Goal: Transaction & Acquisition: Purchase product/service

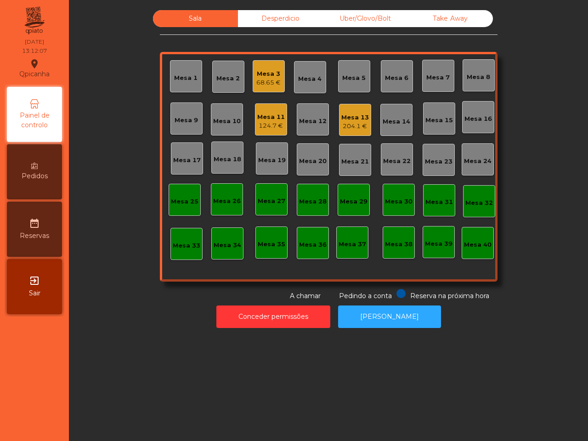
click at [347, 119] on div "Mesa 13" at bounding box center [355, 117] width 28 height 9
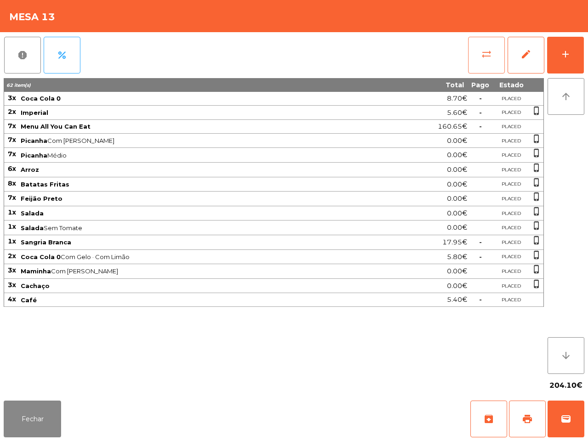
click at [482, 56] on span "sync_alt" at bounding box center [486, 54] width 11 height 11
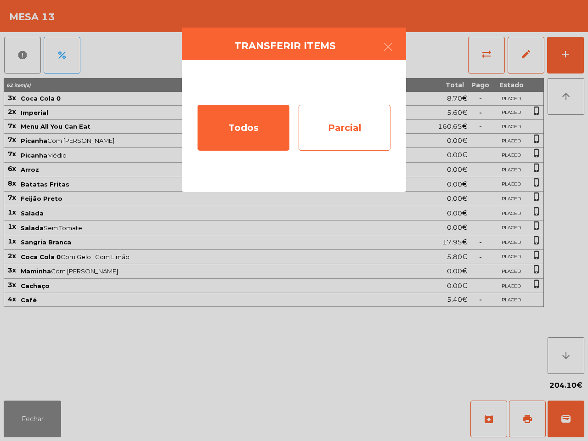
click at [348, 126] on div "Parcial" at bounding box center [344, 128] width 92 height 46
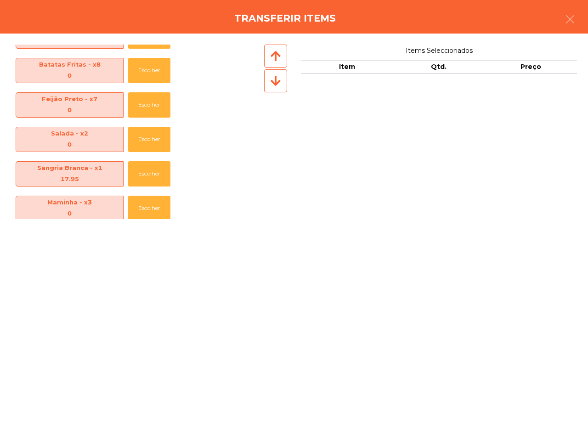
scroll to position [239, 0]
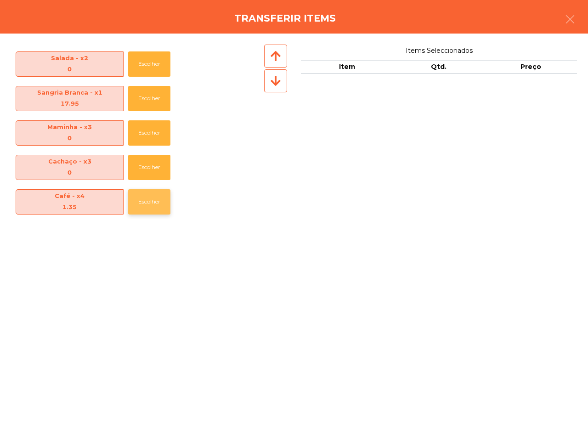
click at [147, 198] on button "Escolher" at bounding box center [149, 201] width 42 height 25
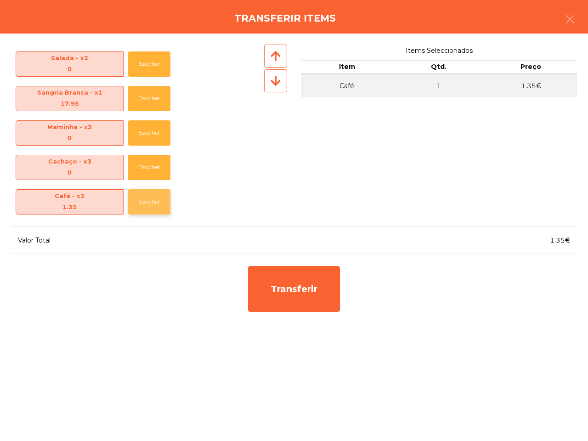
click at [147, 198] on button "Escolher" at bounding box center [149, 201] width 42 height 25
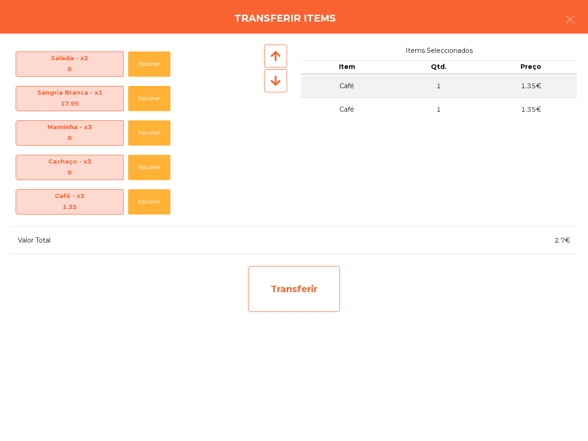
click at [265, 290] on div "Transferir" at bounding box center [294, 289] width 92 height 46
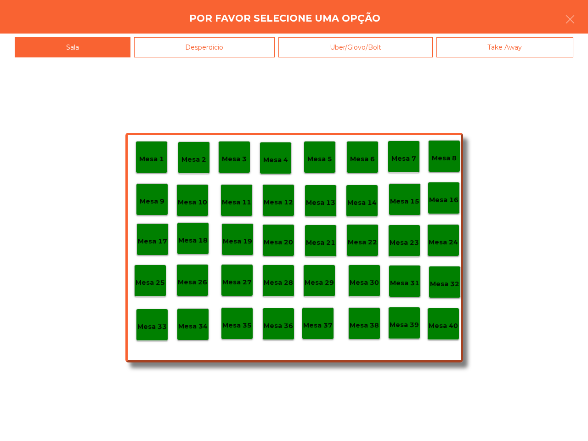
click at [165, 287] on div "Mesa 25" at bounding box center [150, 280] width 32 height 32
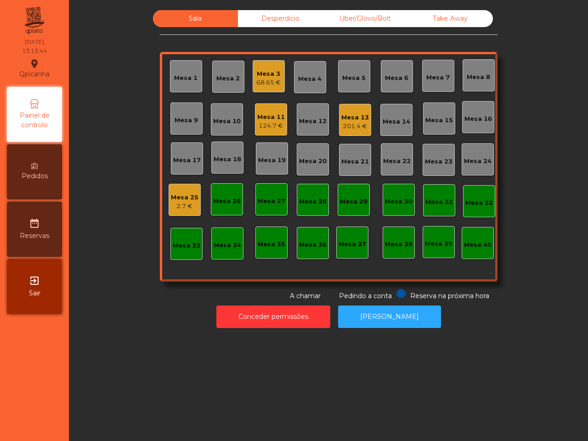
click at [164, 304] on div "Conceder permissões Abrir Gaveta" at bounding box center [328, 317] width 494 height 32
click at [356, 115] on div "Mesa 13" at bounding box center [355, 117] width 28 height 9
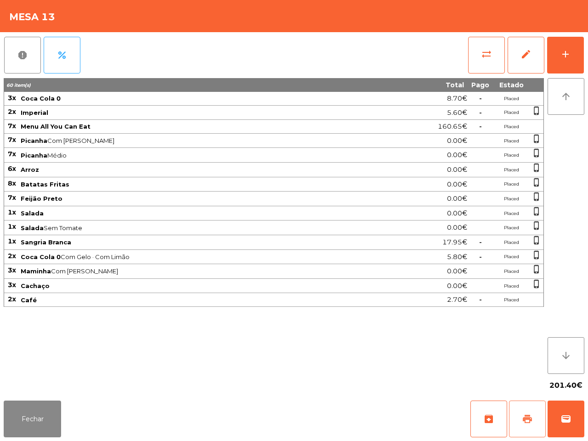
click at [522, 415] on span "print" at bounding box center [526, 418] width 11 height 11
click at [49, 415] on button "Fechar" at bounding box center [32, 418] width 57 height 37
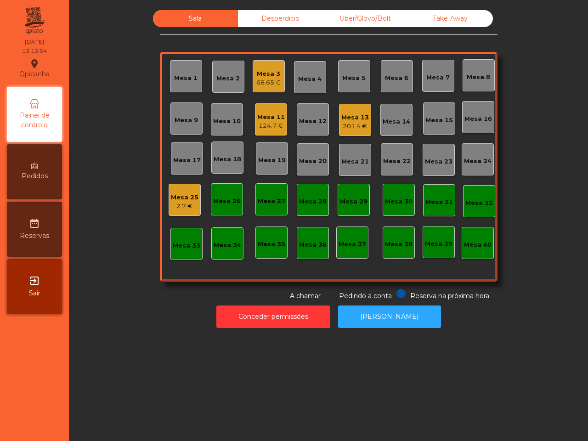
click at [185, 204] on div "2.7 €" at bounding box center [185, 206] width 28 height 9
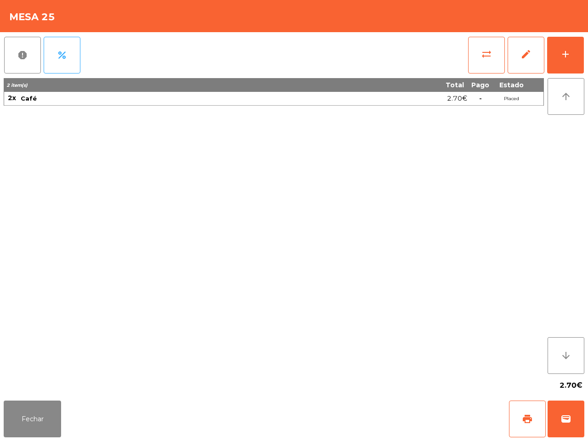
click at [0, 411] on div "Fechar print wallet" at bounding box center [294, 419] width 588 height 44
click at [24, 420] on button "Fechar" at bounding box center [32, 418] width 57 height 37
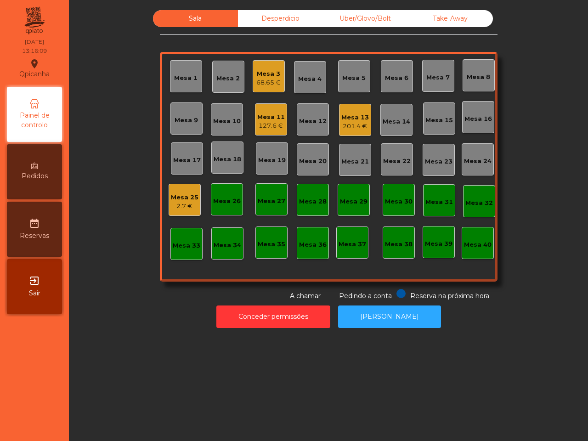
click at [350, 122] on div "201.4 €" at bounding box center [355, 126] width 28 height 9
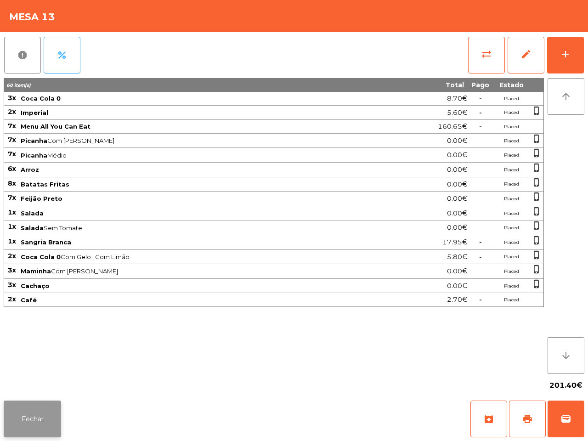
click at [45, 415] on button "Fechar" at bounding box center [32, 418] width 57 height 37
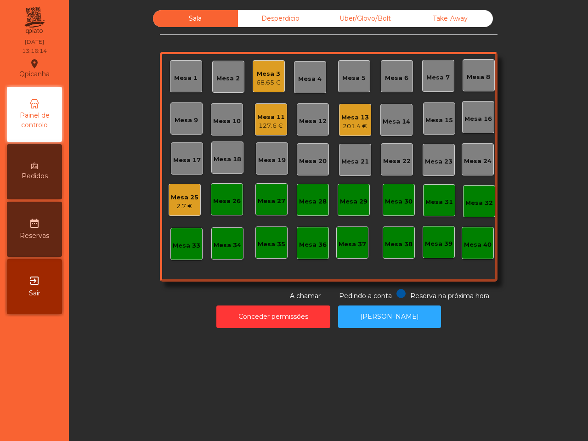
click at [220, 207] on div "Mesa 26" at bounding box center [227, 199] width 32 height 32
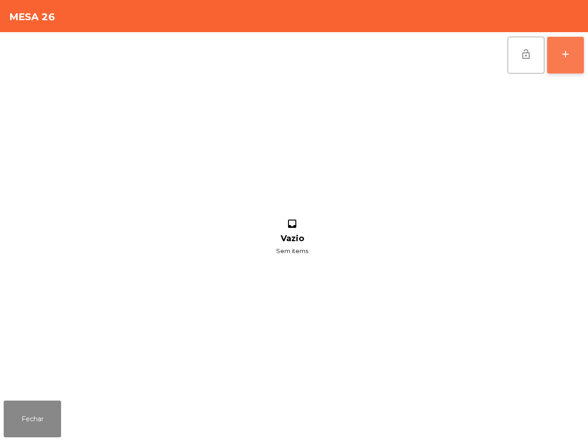
click at [556, 64] on button "add" at bounding box center [565, 55] width 37 height 37
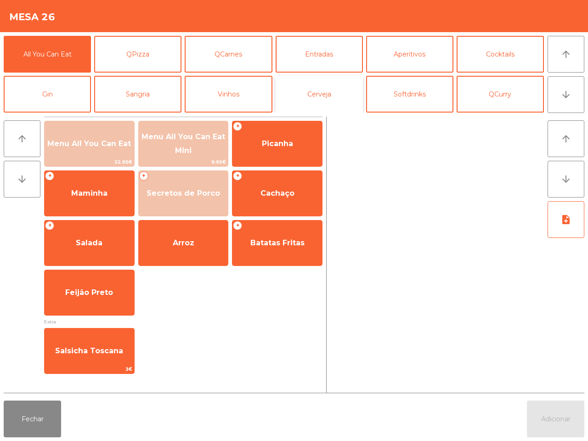
click at [295, 97] on button "Cerveja" at bounding box center [318, 94] width 87 height 37
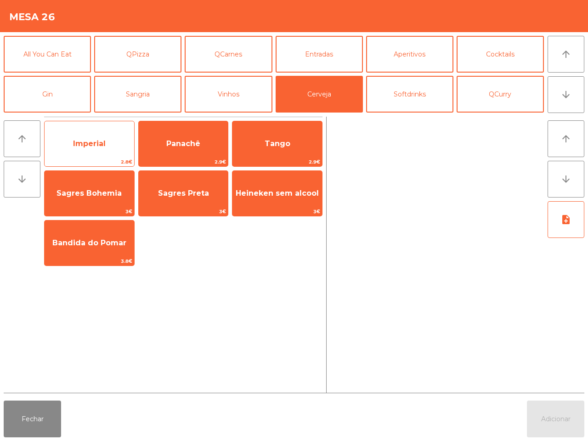
click at [78, 143] on span "Imperial" at bounding box center [89, 143] width 33 height 9
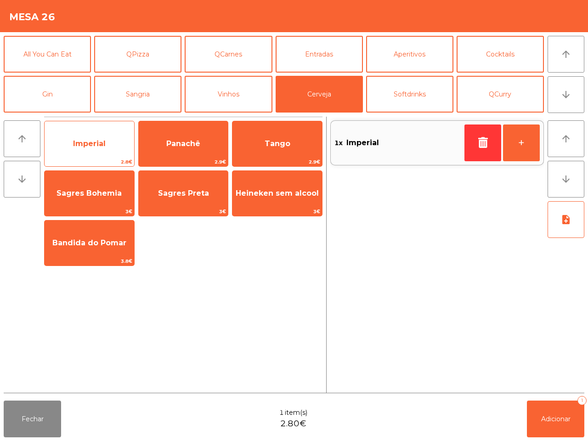
click at [78, 143] on span "Imperial" at bounding box center [89, 143] width 33 height 9
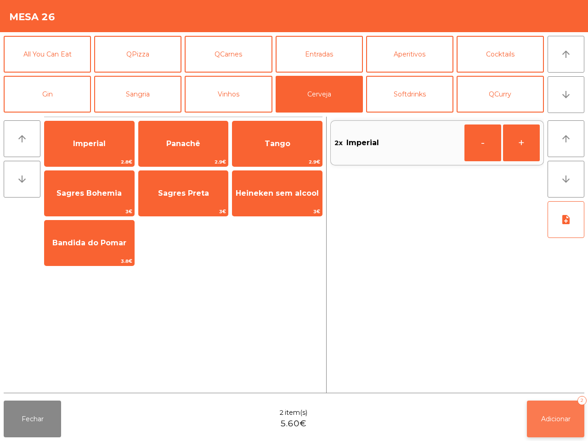
click at [539, 418] on button "Adicionar 2" at bounding box center [555, 418] width 57 height 37
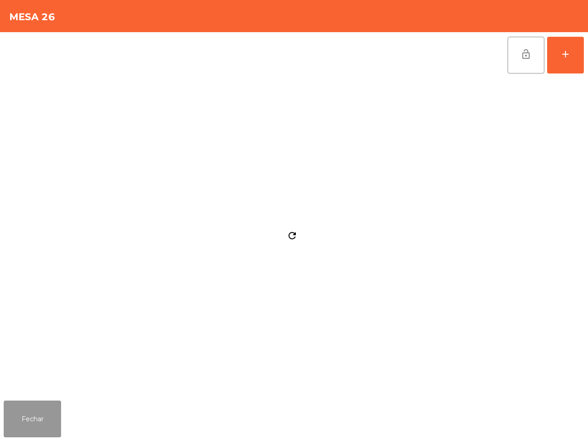
click at [35, 418] on button "Fechar" at bounding box center [32, 418] width 57 height 37
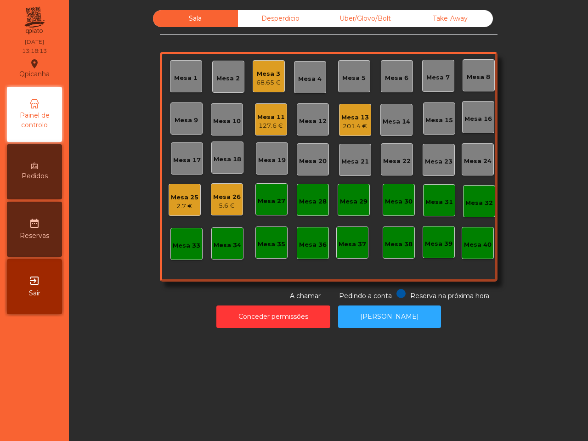
click at [191, 285] on div "Sala Desperdicio Uber/Glovo/Bolt Take Away Mesa 1 Mesa 2 Mesa 3 68.65 € Mesa 4 …" at bounding box center [328, 155] width 337 height 291
click at [180, 207] on div "2.7 €" at bounding box center [185, 206] width 28 height 9
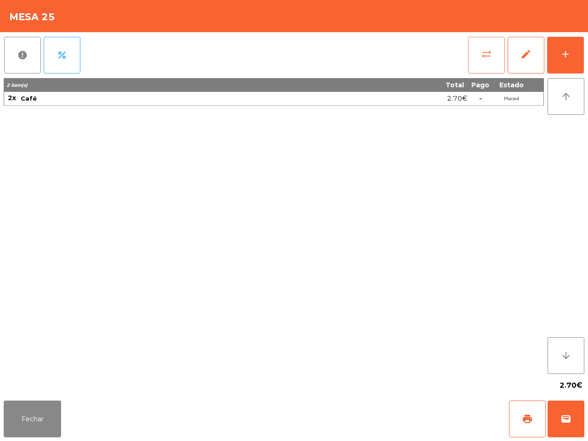
click at [491, 52] on span "sync_alt" at bounding box center [486, 54] width 11 height 11
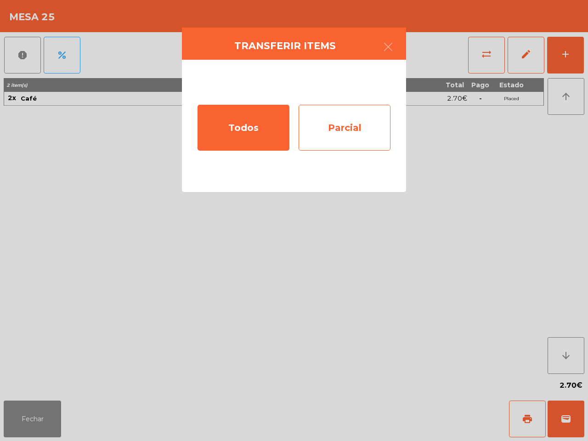
click at [356, 132] on div "Parcial" at bounding box center [344, 128] width 92 height 46
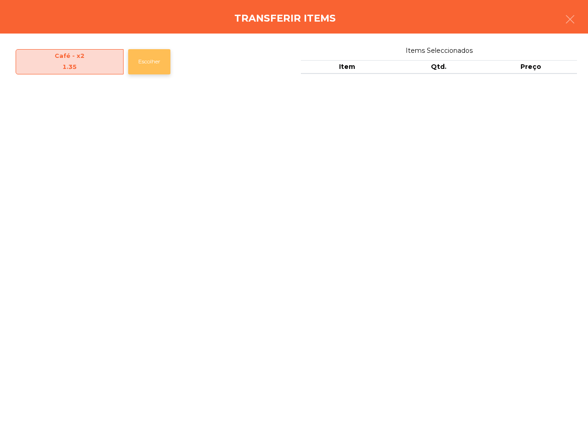
click at [134, 67] on button "Escolher" at bounding box center [149, 61] width 42 height 25
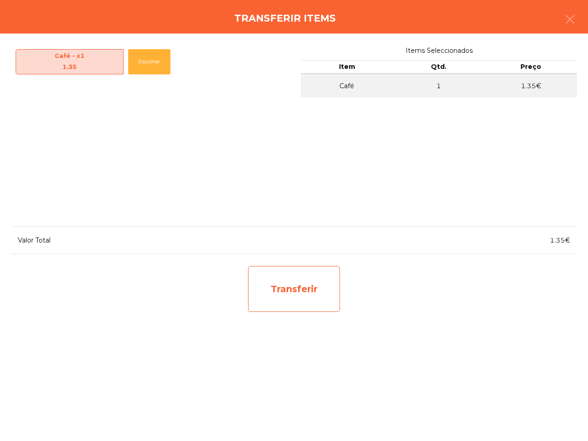
click at [268, 281] on div "Transferir" at bounding box center [294, 289] width 92 height 46
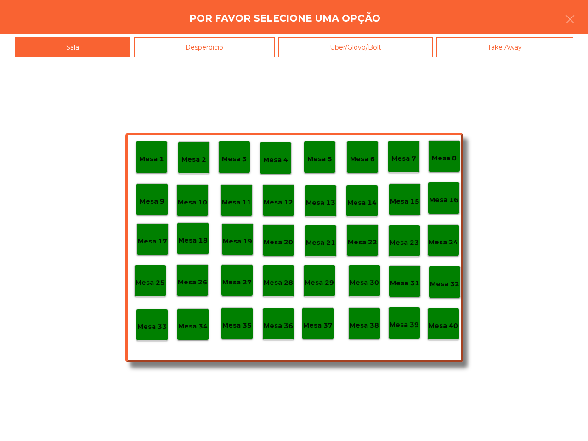
click at [239, 200] on p "Mesa 11" at bounding box center [236, 202] width 29 height 11
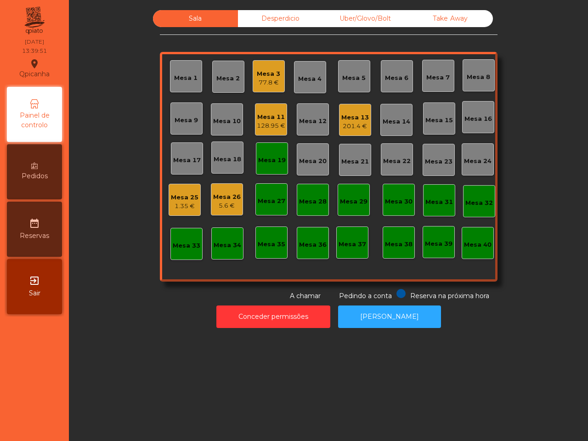
click at [263, 150] on div "Mesa 19" at bounding box center [272, 158] width 32 height 32
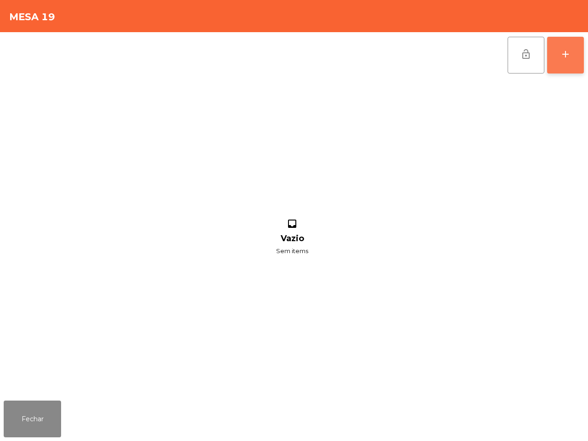
click at [566, 56] on div "add" at bounding box center [565, 54] width 11 height 11
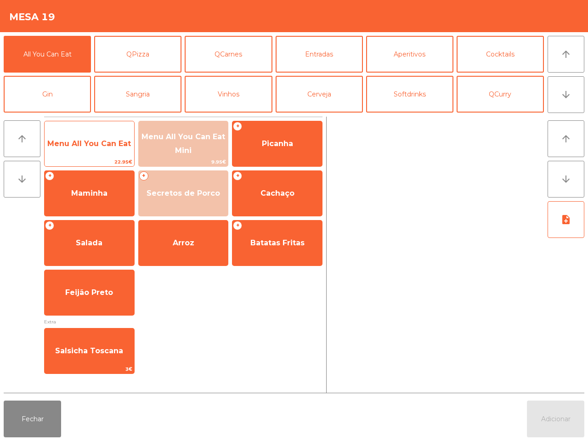
click at [84, 141] on span "Menu All You Can Eat" at bounding box center [89, 143] width 84 height 9
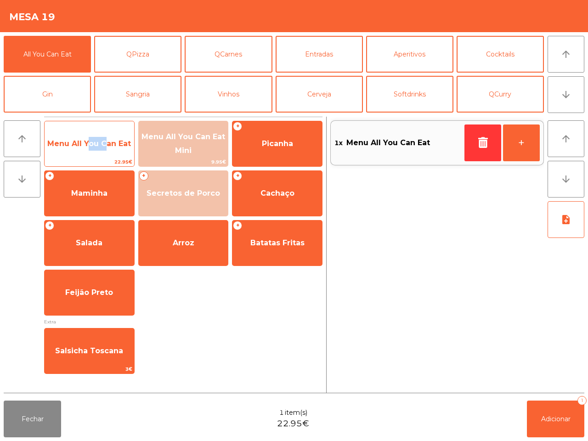
click at [84, 141] on span "Menu All You Can Eat" at bounding box center [89, 143] width 84 height 9
click at [85, 142] on span "Menu All You Can Eat" at bounding box center [89, 143] width 84 height 9
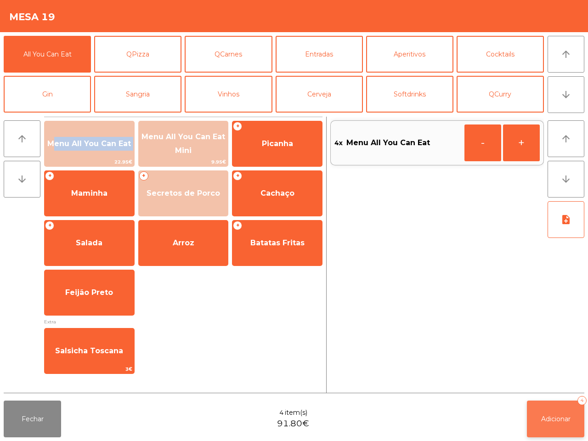
click at [549, 419] on span "Adicionar" at bounding box center [555, 419] width 29 height 8
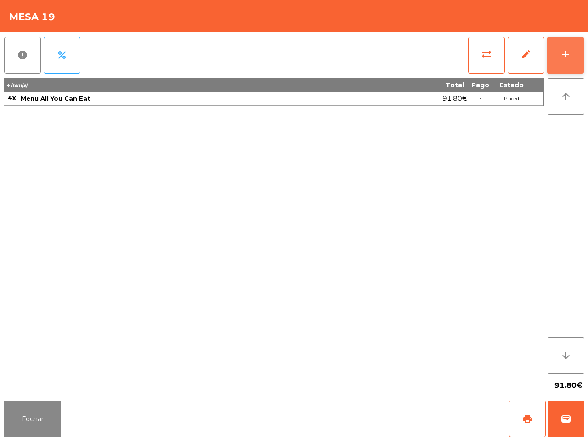
click at [581, 60] on button "add" at bounding box center [565, 55] width 37 height 37
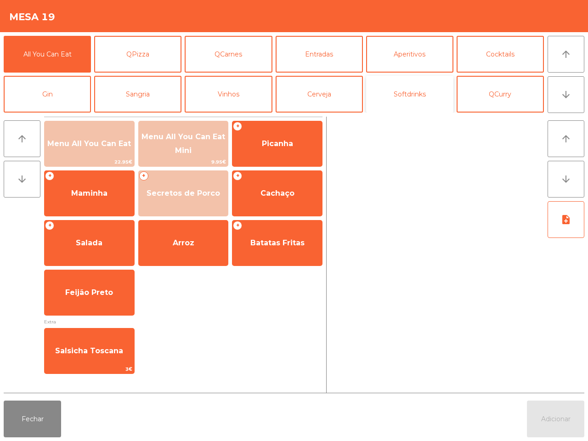
click at [386, 95] on button "Softdrinks" at bounding box center [409, 94] width 87 height 37
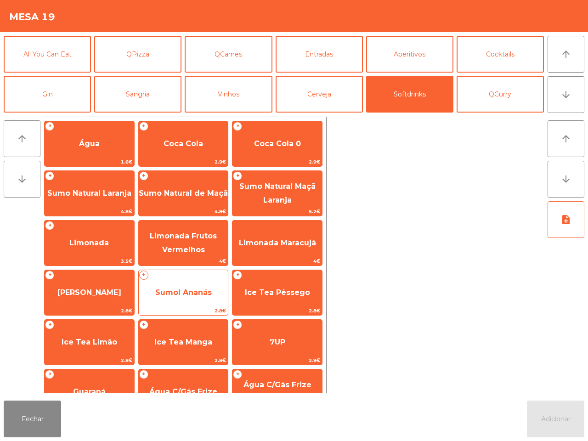
scroll to position [75, 0]
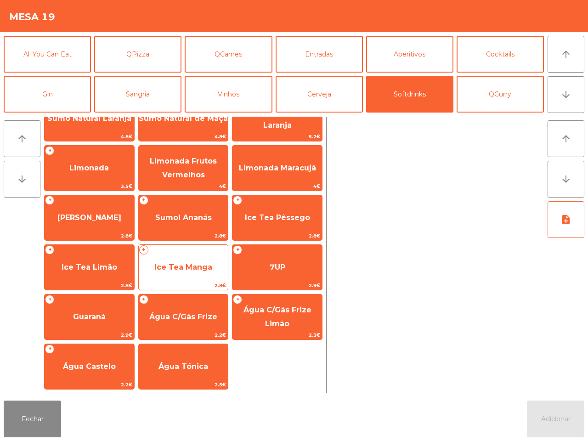
click at [192, 267] on span "Ice Tea Manga" at bounding box center [183, 267] width 58 height 9
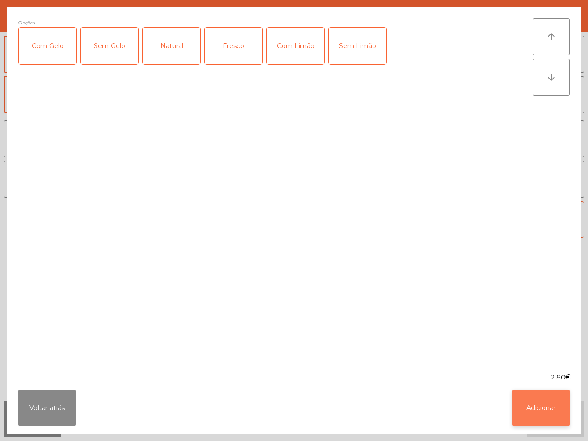
click at [547, 399] on button "Adicionar" at bounding box center [540, 407] width 57 height 37
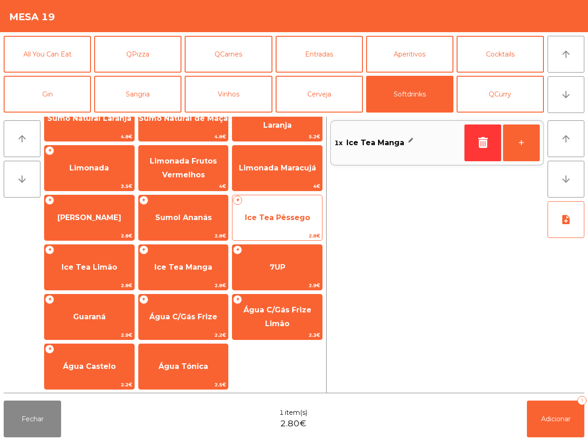
click at [287, 223] on span "Ice Tea Pêssego" at bounding box center [277, 217] width 90 height 25
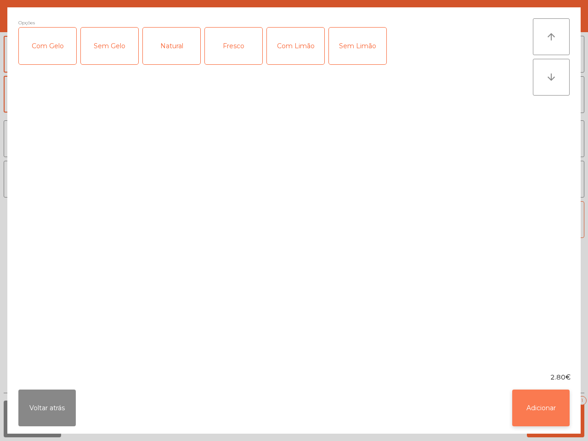
click at [554, 414] on button "Adicionar" at bounding box center [540, 407] width 57 height 37
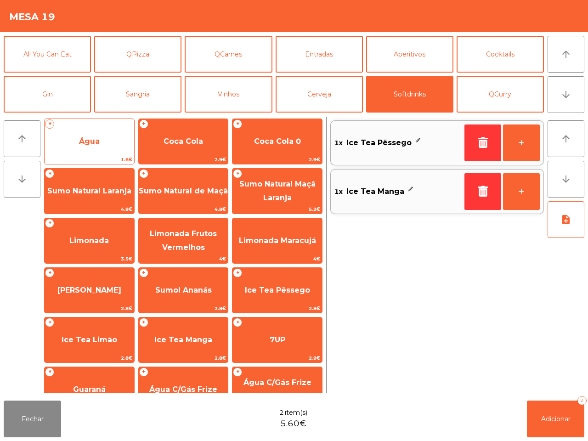
scroll to position [0, 0]
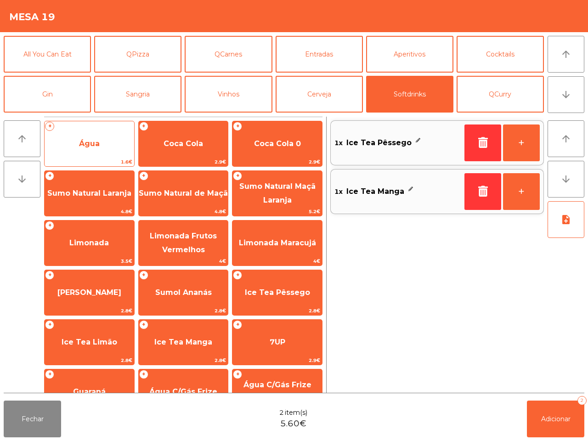
click at [109, 147] on span "Água" at bounding box center [90, 143] width 90 height 25
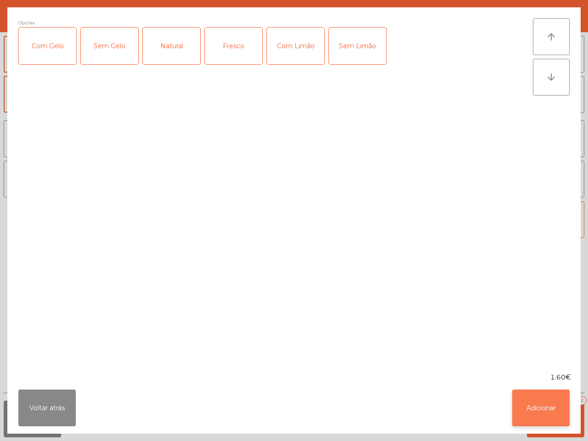
click at [556, 404] on button "Adicionar" at bounding box center [540, 407] width 57 height 37
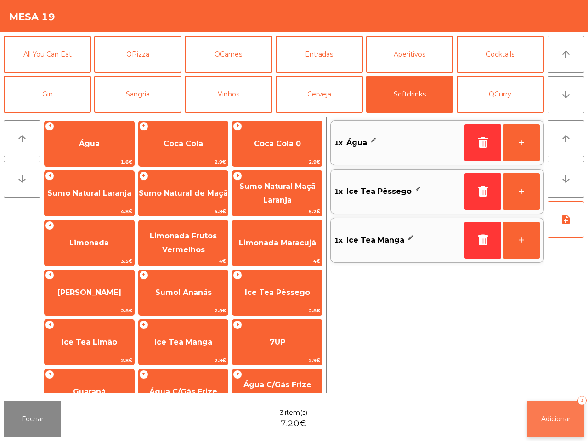
click at [562, 423] on button "Adicionar 3" at bounding box center [555, 418] width 57 height 37
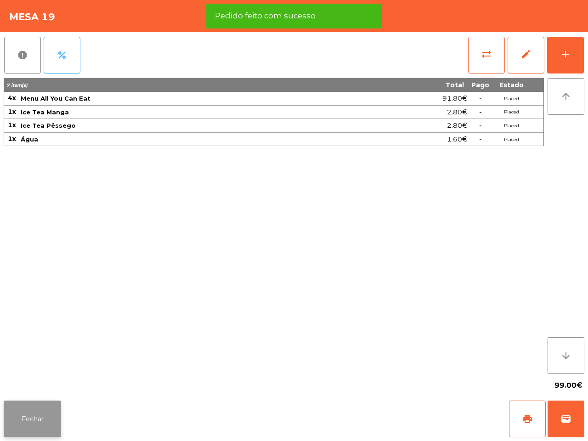
click at [47, 419] on button "Fechar" at bounding box center [32, 418] width 57 height 37
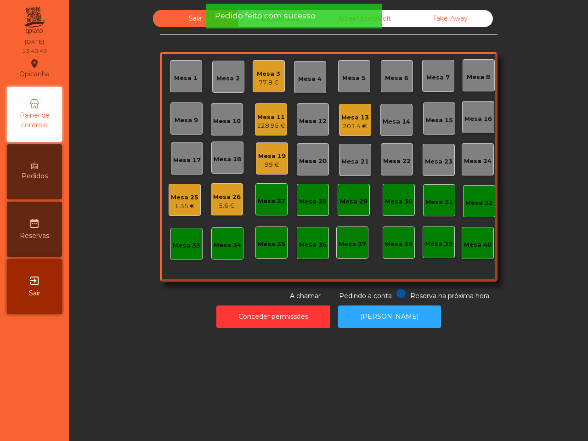
click at [231, 200] on div "Mesa 26" at bounding box center [227, 196] width 28 height 9
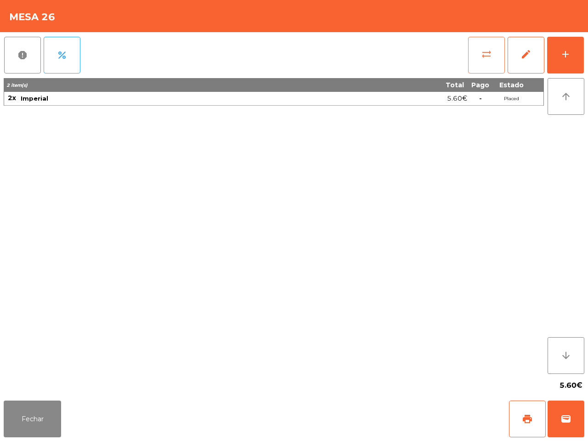
click at [486, 58] on span "sync_alt" at bounding box center [486, 54] width 11 height 11
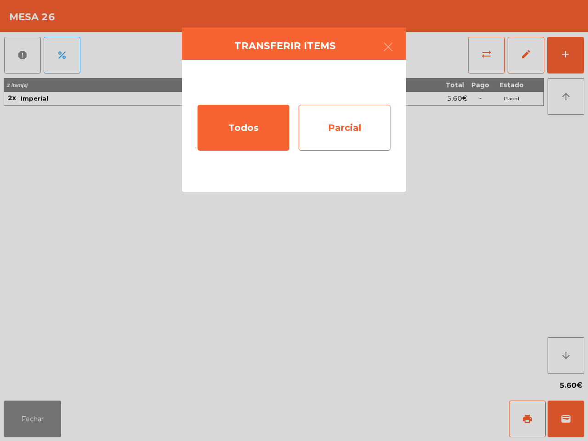
click at [370, 146] on div "Parcial" at bounding box center [344, 128] width 92 height 46
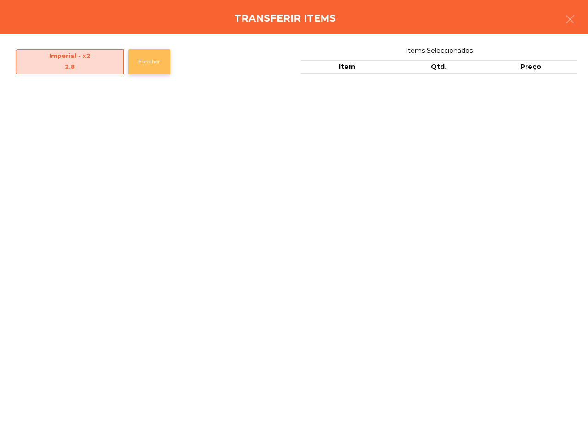
click at [152, 63] on button "Escolher" at bounding box center [149, 61] width 42 height 25
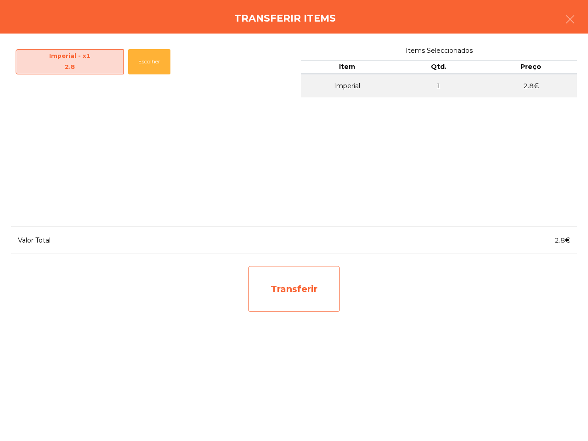
click at [312, 287] on div "Transferir" at bounding box center [294, 289] width 92 height 46
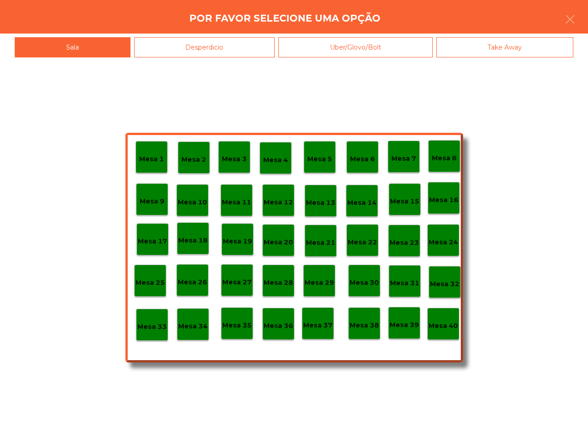
click at [232, 239] on p "Mesa 19" at bounding box center [237, 241] width 29 height 11
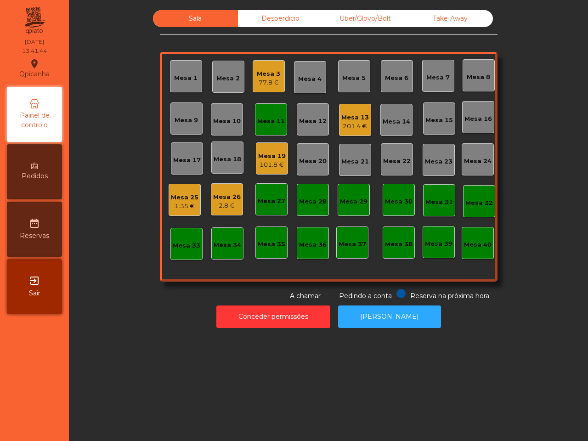
click at [265, 119] on div "Mesa 11" at bounding box center [271, 121] width 28 height 9
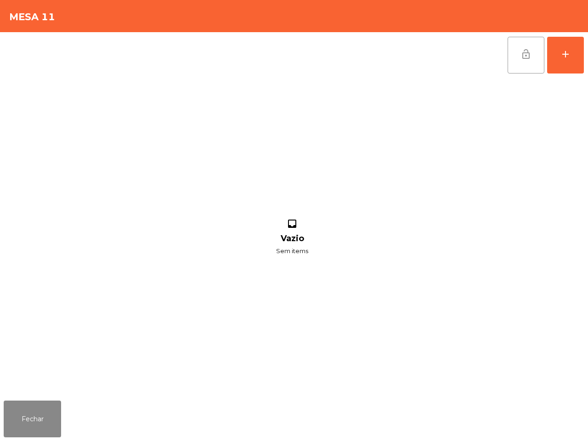
click at [519, 63] on button "lock_open" at bounding box center [525, 55] width 37 height 37
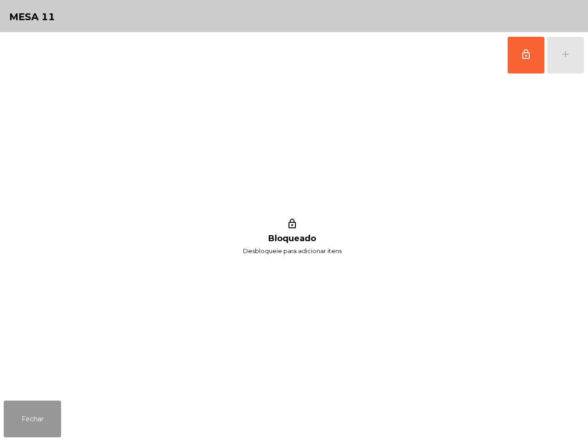
click at [38, 415] on button "Fechar" at bounding box center [32, 418] width 57 height 37
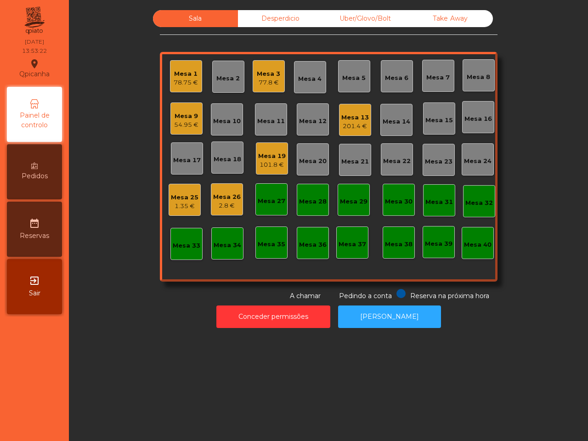
click at [264, 85] on div "77.8 €" at bounding box center [268, 82] width 23 height 9
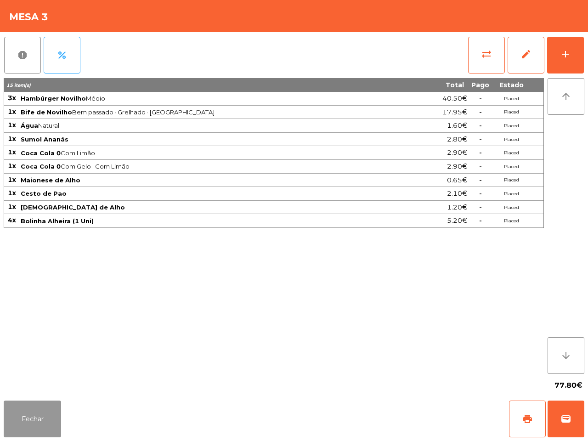
drag, startPoint x: 38, startPoint y: 411, endPoint x: 86, endPoint y: 336, distance: 89.0
click at [38, 412] on button "Fechar" at bounding box center [32, 418] width 57 height 37
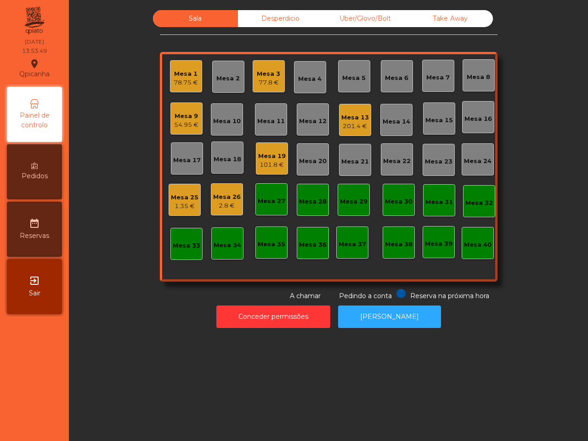
click at [201, 290] on div "Reserva na próxima hora Pedindo a conta A chamar" at bounding box center [327, 295] width 334 height 12
click at [257, 83] on div "77.8 €" at bounding box center [268, 82] width 23 height 9
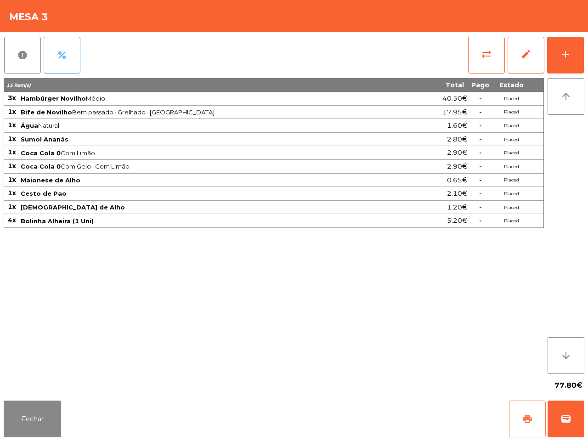
click at [523, 418] on span "print" at bounding box center [526, 418] width 11 height 11
click at [45, 407] on button "Fechar" at bounding box center [32, 418] width 57 height 37
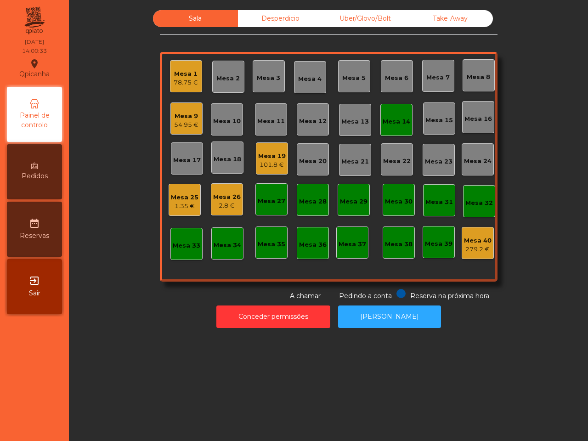
click at [389, 118] on div "Mesa 14" at bounding box center [396, 121] width 28 height 9
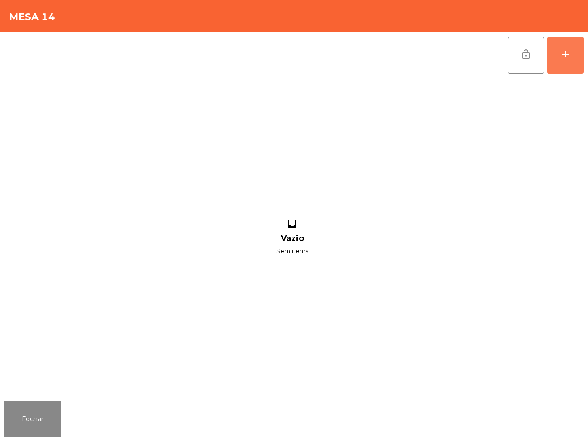
click at [558, 65] on button "add" at bounding box center [565, 55] width 37 height 37
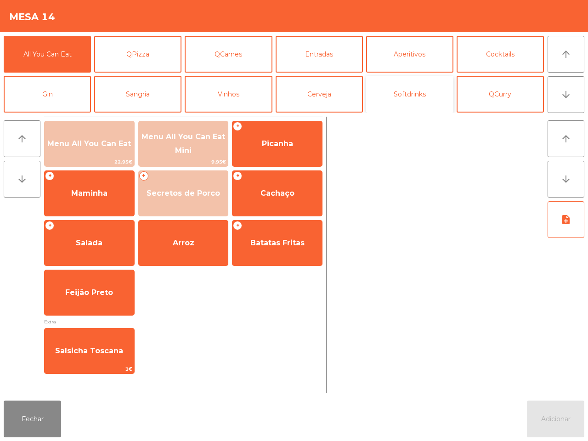
click at [397, 95] on button "Softdrinks" at bounding box center [409, 94] width 87 height 37
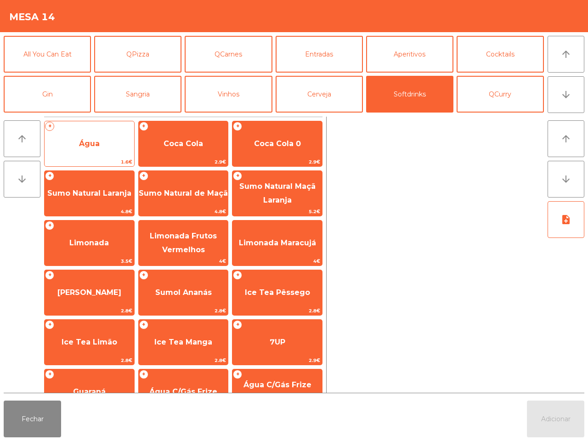
click at [108, 145] on span "Água" at bounding box center [90, 143] width 90 height 25
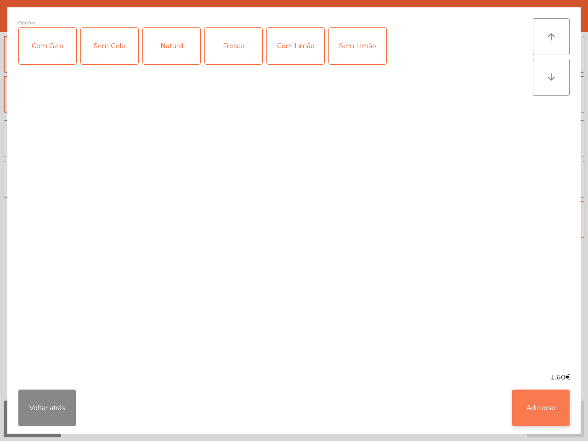
click at [530, 397] on button "Adicionar" at bounding box center [540, 407] width 57 height 37
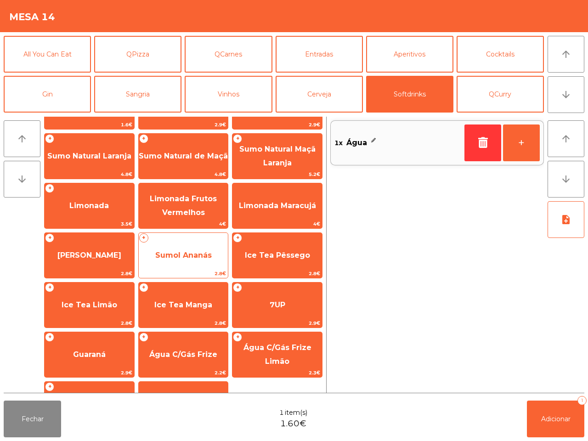
scroll to position [57, 0]
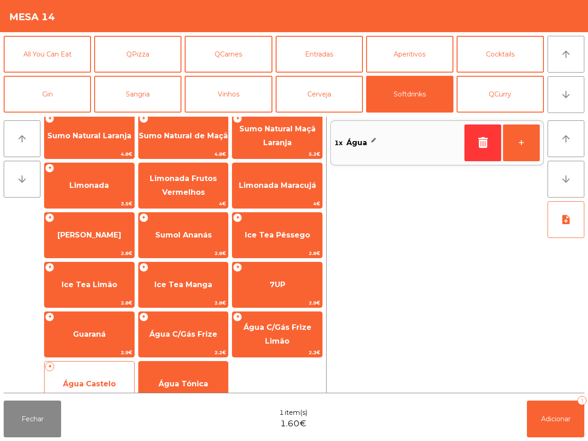
click at [104, 373] on span "Água Castelo" at bounding box center [90, 383] width 90 height 25
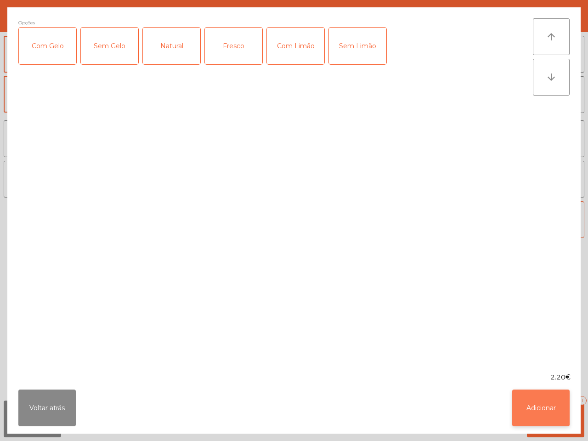
click at [526, 402] on button "Adicionar" at bounding box center [540, 407] width 57 height 37
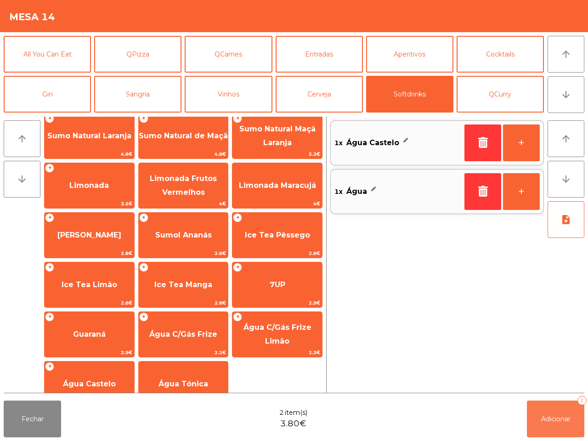
click at [564, 416] on span "Adicionar" at bounding box center [555, 419] width 29 height 8
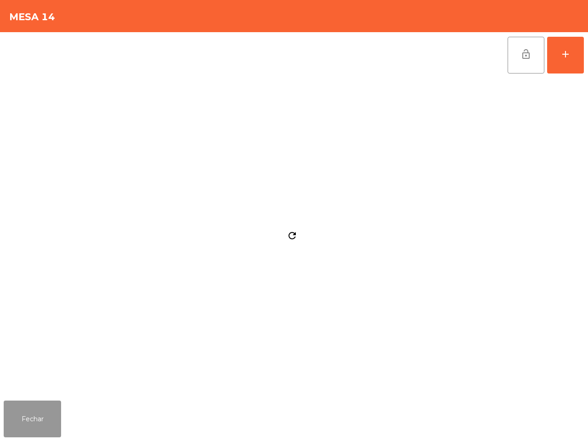
click at [49, 414] on button "Fechar" at bounding box center [32, 418] width 57 height 37
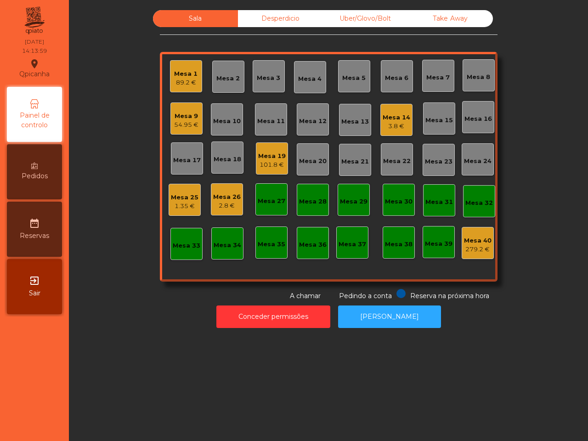
click at [386, 120] on div "Mesa 14" at bounding box center [396, 117] width 28 height 9
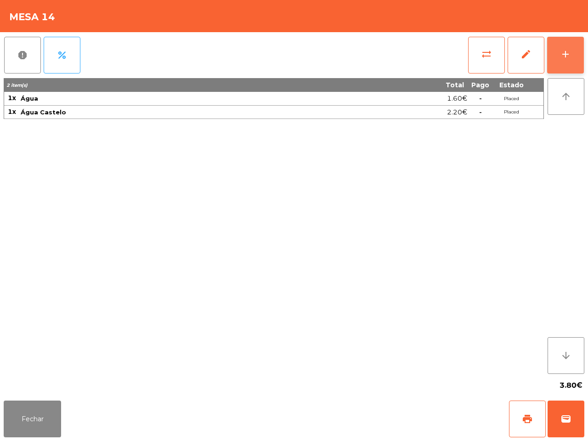
click at [575, 52] on button "add" at bounding box center [565, 55] width 37 height 37
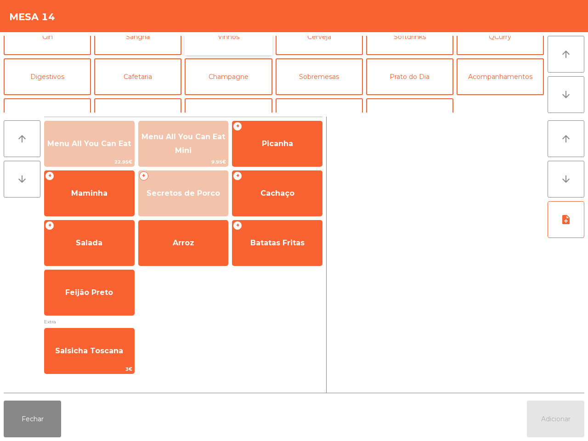
click at [234, 45] on button "Vinhos" at bounding box center [228, 36] width 87 height 37
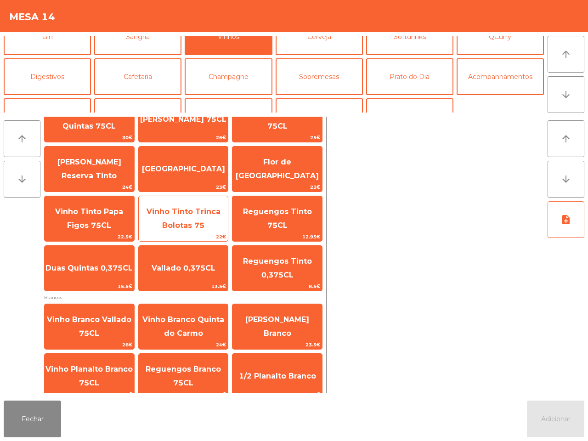
scroll to position [172, 0]
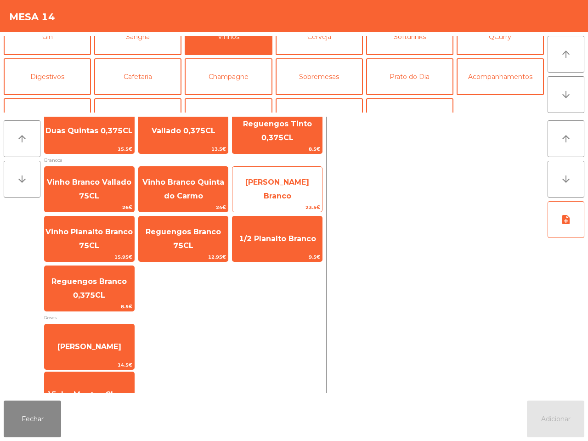
click at [289, 178] on span "Dom Vicente Encruzado Branco" at bounding box center [277, 189] width 64 height 22
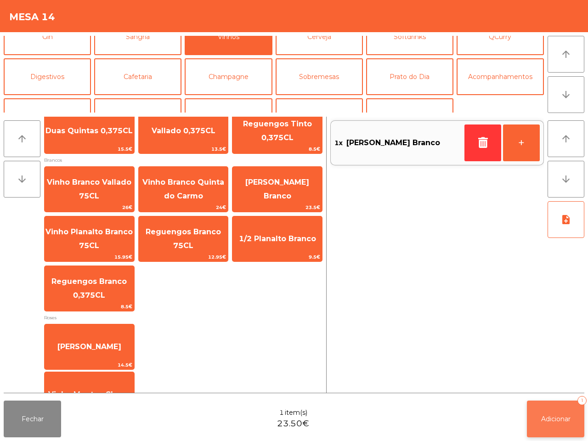
click at [561, 425] on button "Adicionar 1" at bounding box center [555, 418] width 57 height 37
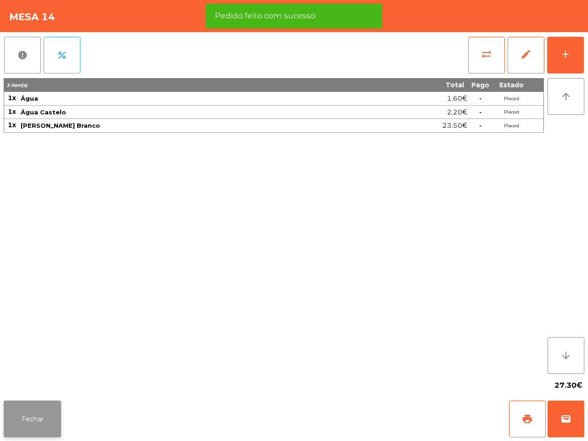
click at [51, 414] on button "Fechar" at bounding box center [32, 418] width 57 height 37
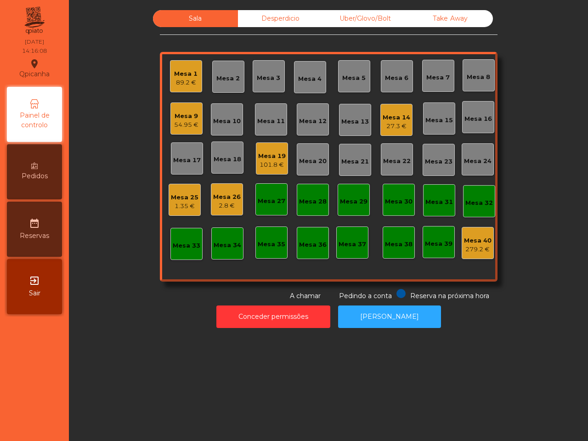
drag, startPoint x: 50, startPoint y: 414, endPoint x: 102, endPoint y: 271, distance: 151.6
click at [50, 414] on nav "Qpicanha location_on 13/09/2025 14:16:08 Painel de controlo Pedidos date_range …" at bounding box center [34, 220] width 69 height 441
click at [230, 198] on div "Mesa 26" at bounding box center [227, 196] width 28 height 9
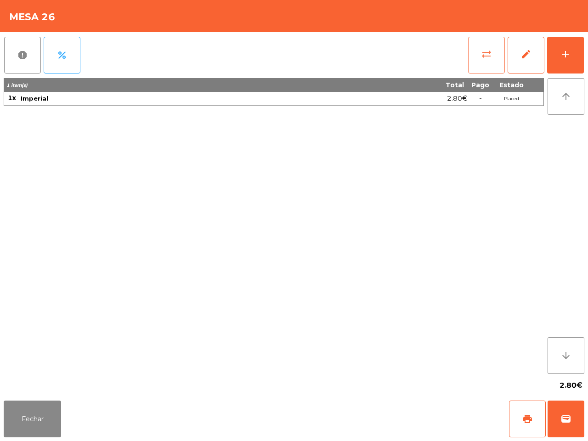
click at [478, 53] on button "sync_alt" at bounding box center [486, 55] width 37 height 37
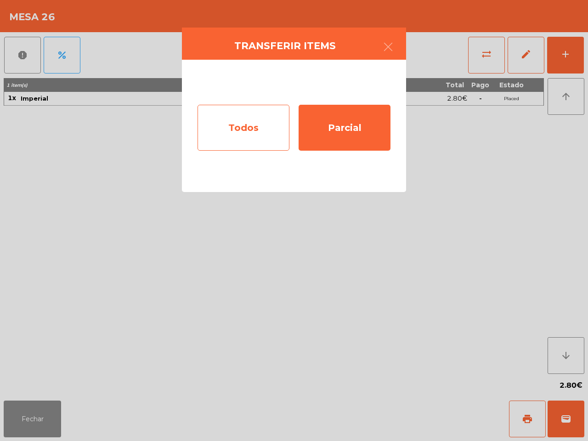
click at [243, 123] on div "Todos" at bounding box center [243, 128] width 92 height 46
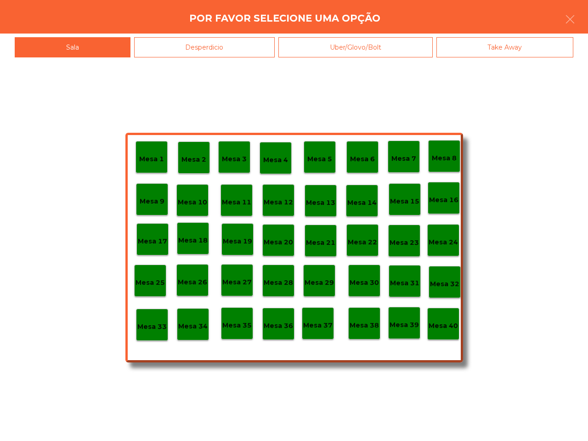
click at [241, 243] on p "Mesa 19" at bounding box center [237, 241] width 29 height 11
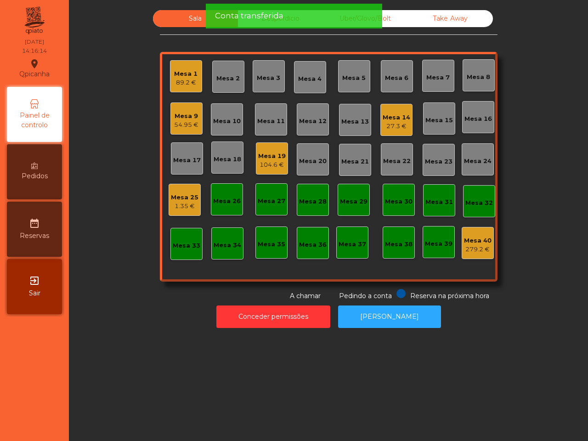
click at [264, 167] on div "104.6 €" at bounding box center [272, 164] width 28 height 9
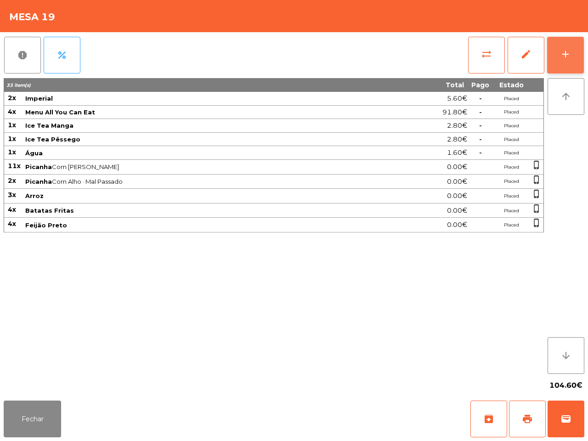
click at [566, 56] on div "add" at bounding box center [565, 54] width 11 height 11
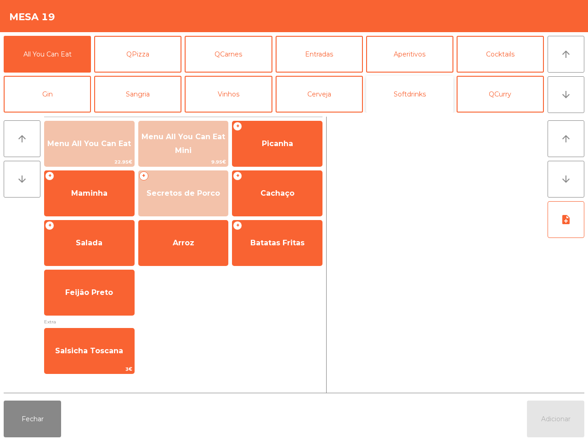
drag, startPoint x: 410, startPoint y: 86, endPoint x: 415, endPoint y: 77, distance: 10.3
click at [409, 84] on button "Softdrinks" at bounding box center [409, 94] width 87 height 37
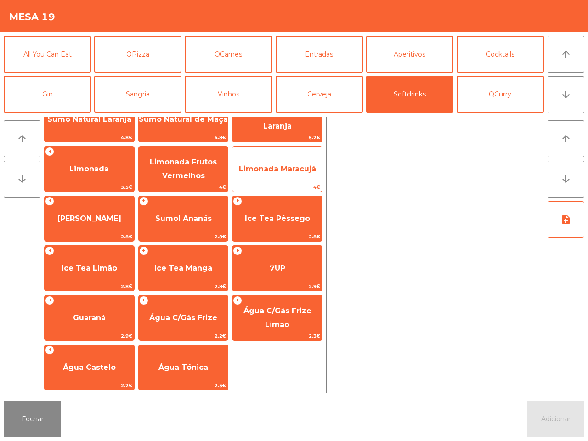
scroll to position [75, 0]
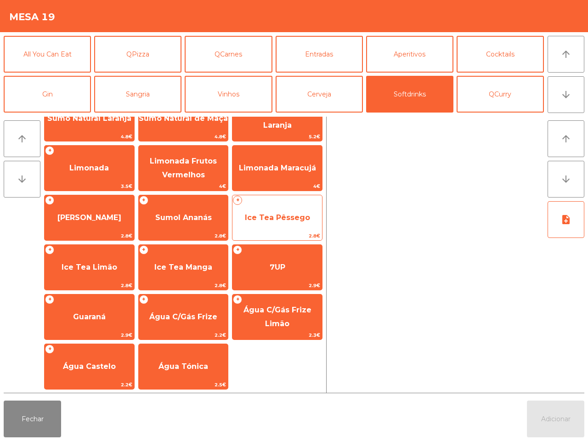
click at [267, 223] on span "Ice Tea Pêssego" at bounding box center [277, 217] width 90 height 25
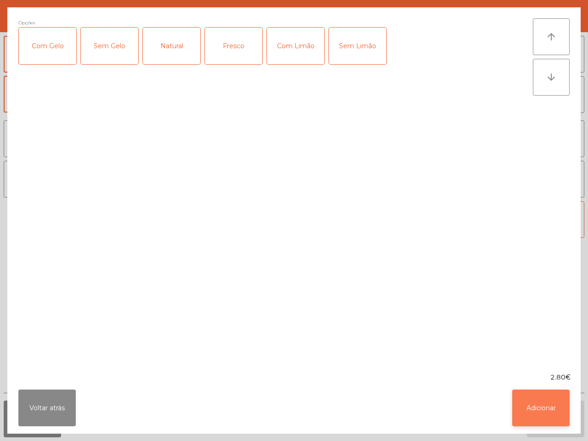
click at [530, 403] on button "Adicionar" at bounding box center [540, 407] width 57 height 37
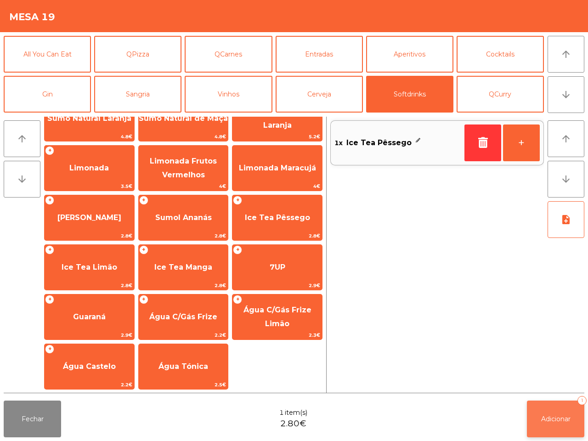
click at [544, 409] on button "Adicionar 1" at bounding box center [555, 418] width 57 height 37
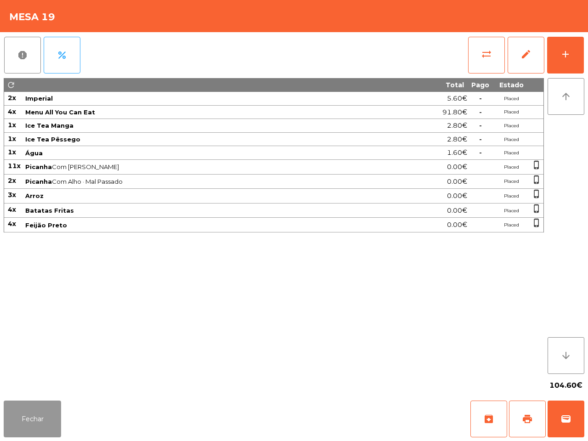
click at [50, 412] on button "Fechar" at bounding box center [32, 418] width 57 height 37
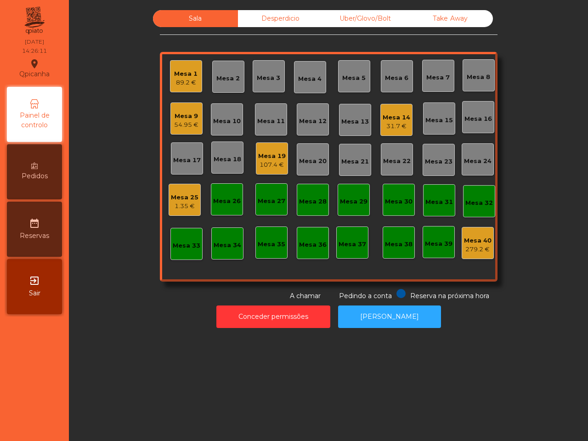
click at [55, 174] on div "Pedidos" at bounding box center [34, 171] width 55 height 55
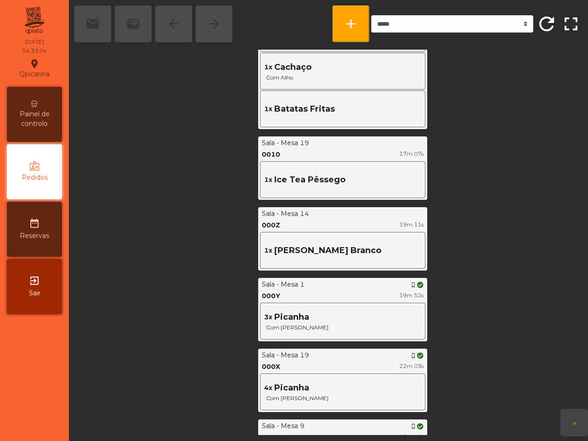
scroll to position [808, 0]
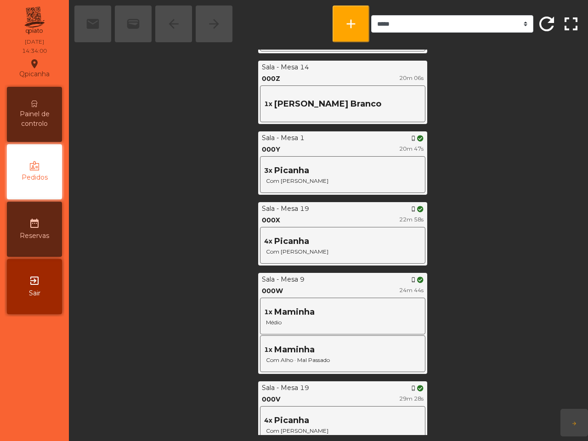
click at [400, 137] on div "Sala - Mesa 1 phone_iphone" at bounding box center [343, 138] width 162 height 10
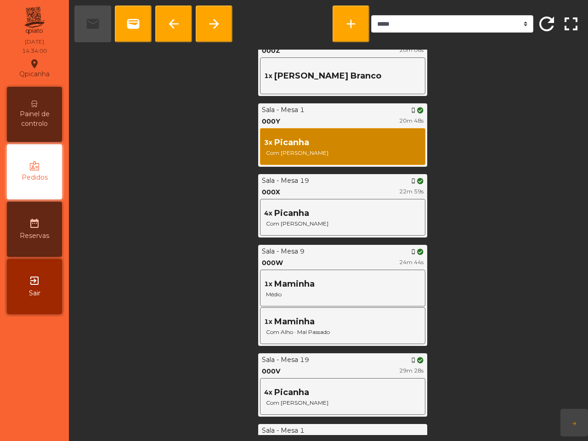
scroll to position [862, 0]
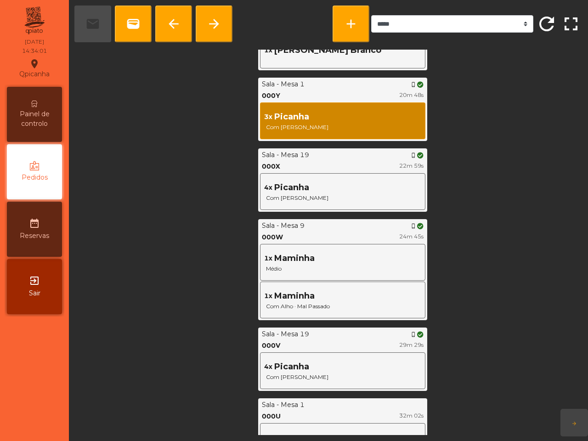
drag, startPoint x: 42, startPoint y: 116, endPoint x: 50, endPoint y: 118, distance: 8.5
click at [44, 116] on span "Painel de controlo" at bounding box center [34, 118] width 50 height 19
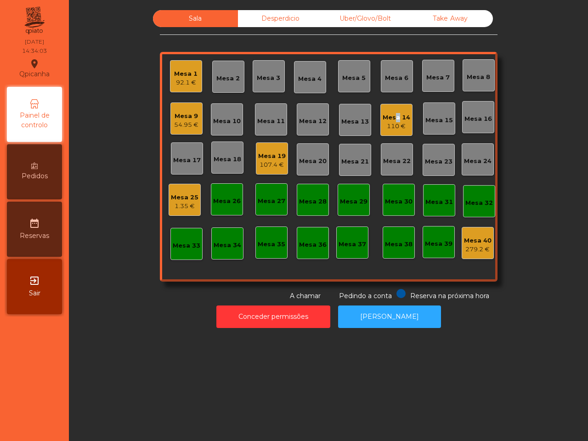
click at [389, 115] on div "Mesa 14" at bounding box center [396, 117] width 28 height 9
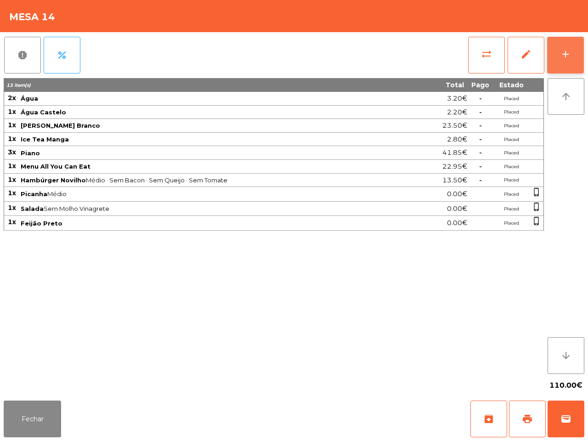
drag, startPoint x: 569, startPoint y: 56, endPoint x: 577, endPoint y: 57, distance: 7.6
click at [570, 56] on div "add" at bounding box center [565, 54] width 11 height 11
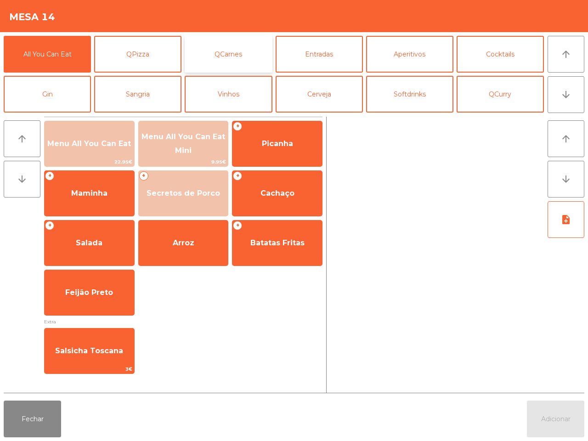
click at [234, 61] on button "QCarnes" at bounding box center [228, 54] width 87 height 37
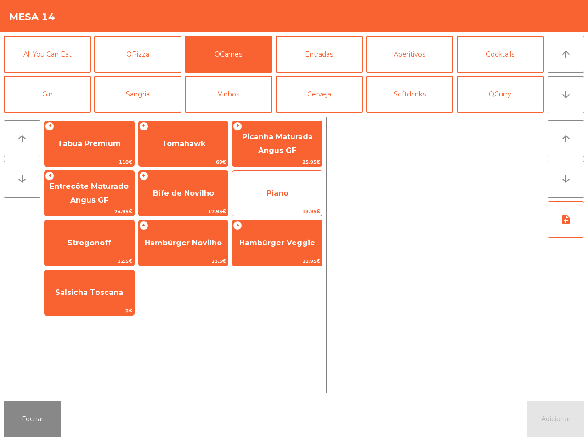
click at [290, 195] on span "Piano" at bounding box center [277, 193] width 90 height 25
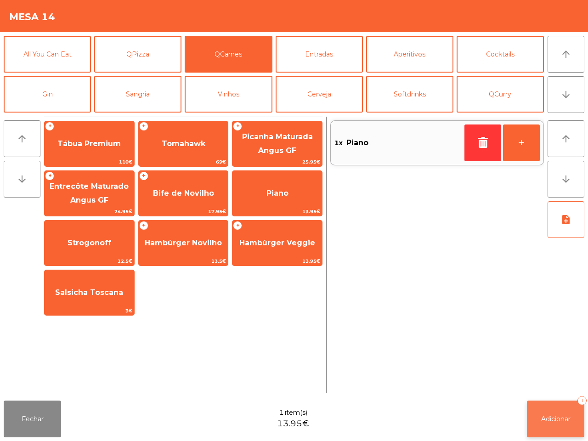
click at [574, 432] on button "Adicionar 1" at bounding box center [555, 418] width 57 height 37
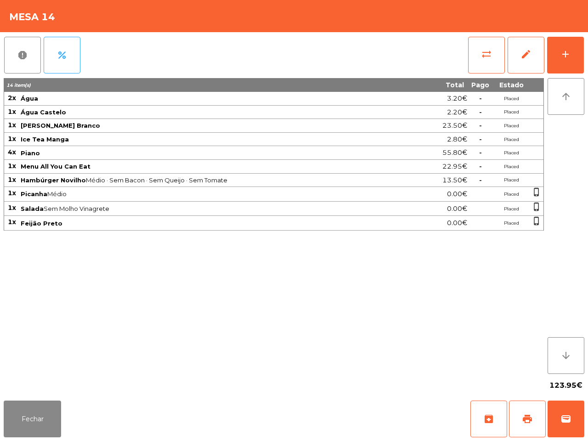
click at [440, 293] on div "14 item(s) Total Pago Estado 2x Água 3.20€ - Placed 1x Água Castelo 2.20€ - Pla…" at bounding box center [274, 226] width 540 height 296
click at [557, 56] on button "add" at bounding box center [565, 55] width 37 height 37
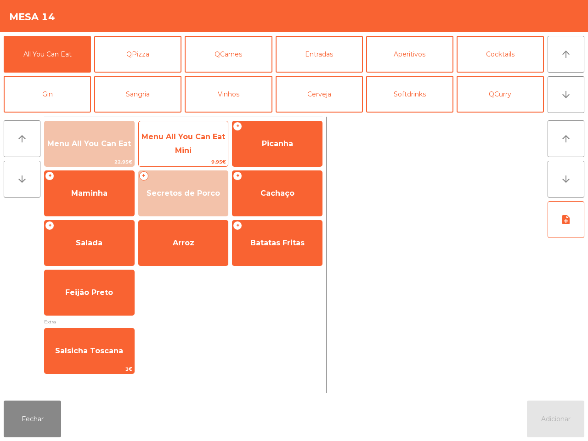
click at [177, 142] on span "Menu All You Can Eat Mini" at bounding box center [184, 143] width 90 height 39
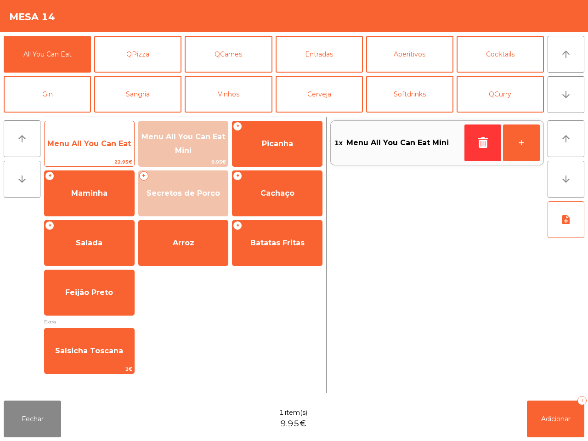
click at [85, 143] on span "Menu All You Can Eat" at bounding box center [89, 143] width 84 height 9
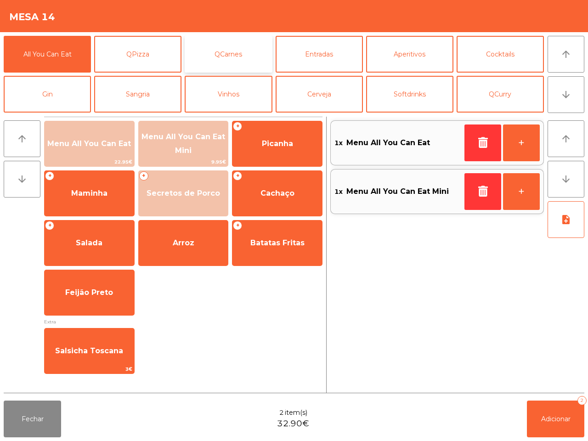
click at [242, 54] on button "QCarnes" at bounding box center [228, 54] width 87 height 37
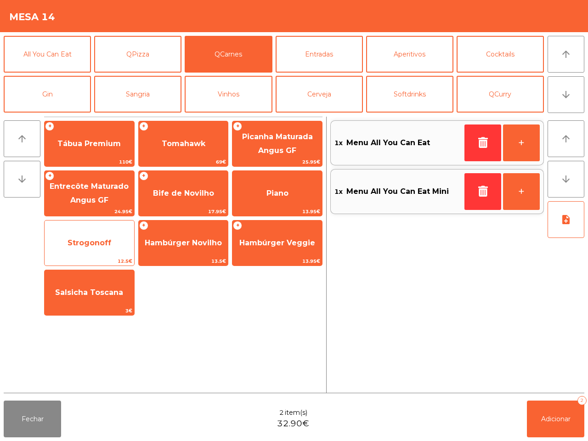
click at [85, 234] on span "Strogonoff" at bounding box center [90, 242] width 90 height 25
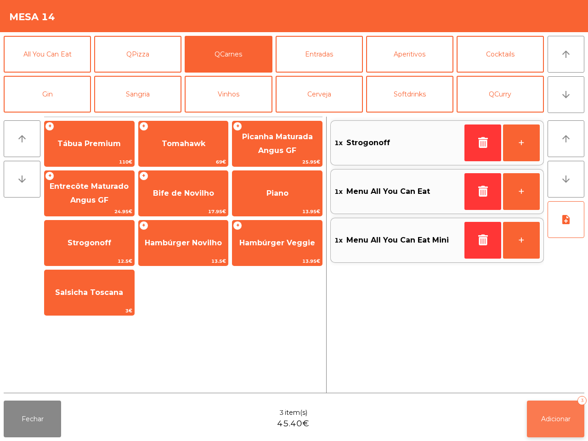
click at [556, 419] on span "Adicionar" at bounding box center [555, 419] width 29 height 8
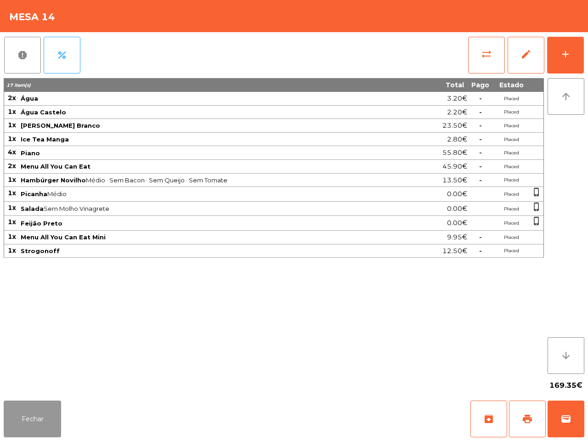
click at [20, 428] on button "Fechar" at bounding box center [32, 418] width 57 height 37
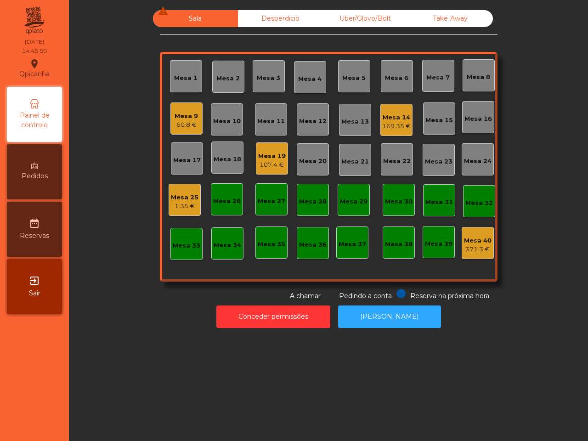
drag, startPoint x: 291, startPoint y: 273, endPoint x: 119, endPoint y: 210, distance: 182.6
click at [119, 210] on div "Sala warning Desperdicio Uber/Glovo/Bolt Take Away Mesa 1 Mesa 2 Mesa 3 Mesa 4 …" at bounding box center [328, 155] width 494 height 291
click at [260, 165] on div "107.4 €" at bounding box center [272, 164] width 28 height 9
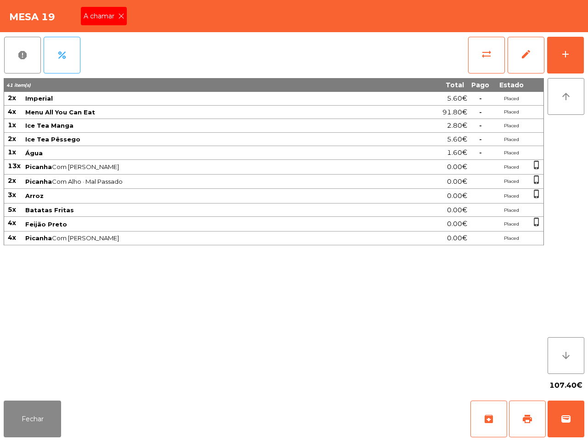
click at [120, 15] on icon at bounding box center [121, 16] width 6 height 6
click at [33, 412] on button "Fechar" at bounding box center [32, 418] width 57 height 37
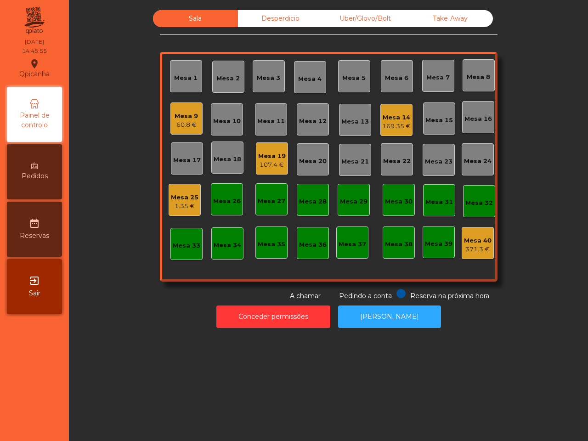
click at [260, 166] on div "107.4 €" at bounding box center [272, 164] width 28 height 9
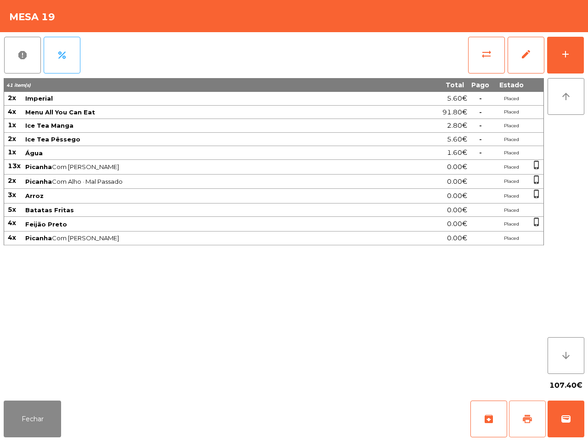
click at [526, 412] on button "print" at bounding box center [527, 418] width 37 height 37
click at [25, 411] on button "Fechar" at bounding box center [32, 418] width 57 height 37
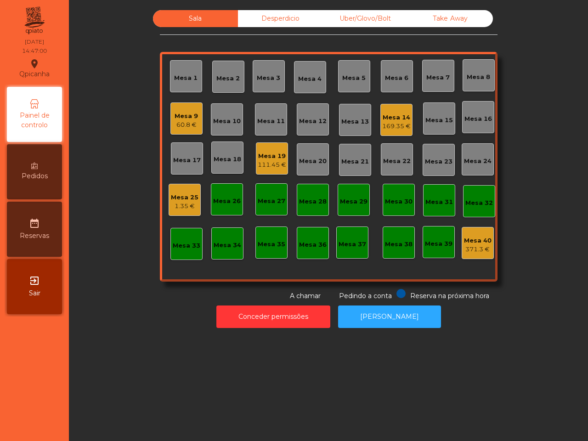
click at [1, 419] on nav "Qpicanha location_on 13/09/2025 14:47:00 Painel de controlo Pedidos date_range …" at bounding box center [34, 220] width 69 height 441
click at [228, 170] on div "Mesa 18" at bounding box center [227, 157] width 32 height 32
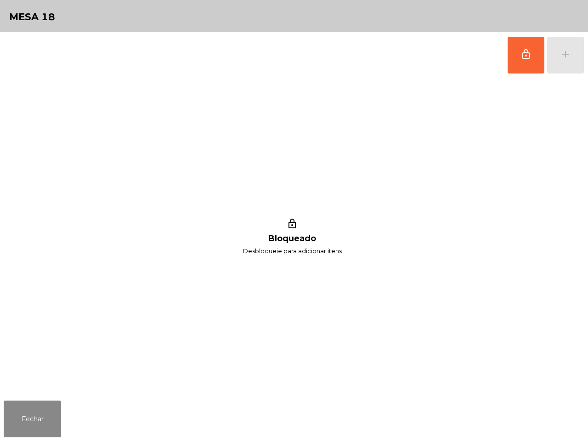
click at [35, 440] on div "Fechar" at bounding box center [294, 419] width 588 height 44
click at [49, 437] on button "Fechar" at bounding box center [32, 418] width 57 height 37
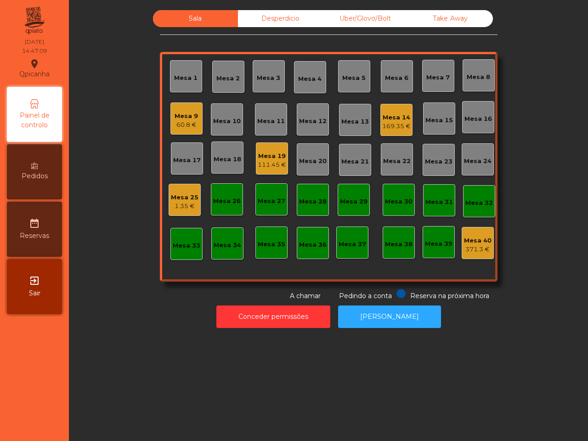
click at [172, 207] on div "1.35 €" at bounding box center [185, 206] width 28 height 9
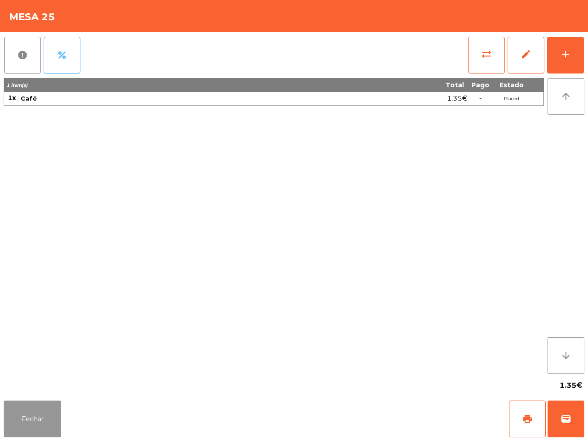
drag, startPoint x: 22, startPoint y: 427, endPoint x: 28, endPoint y: 427, distance: 6.4
click at [25, 427] on button "Fechar" at bounding box center [32, 418] width 57 height 37
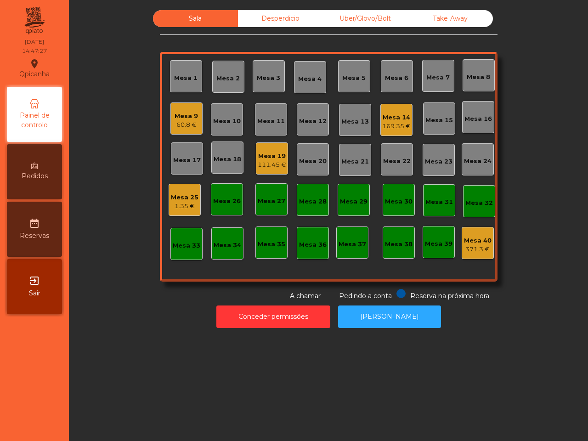
drag, startPoint x: 30, startPoint y: 413, endPoint x: 37, endPoint y: 370, distance: 44.1
click at [32, 405] on nav "Qpicanha location_on 13/09/2025 14:47:27 Painel de controlo Pedidos date_range …" at bounding box center [34, 220] width 69 height 441
click at [276, 168] on div "111.45 €" at bounding box center [272, 164] width 28 height 9
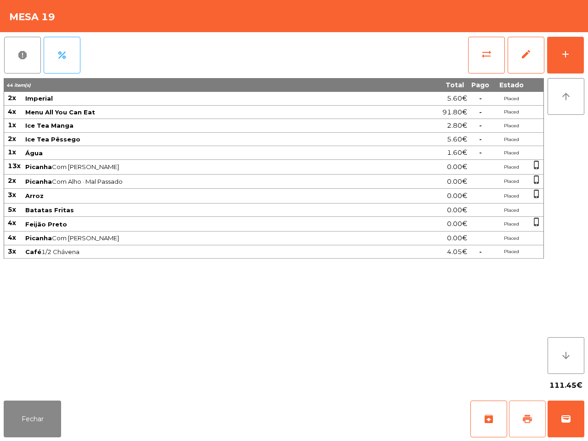
click at [529, 419] on span "print" at bounding box center [526, 418] width 11 height 11
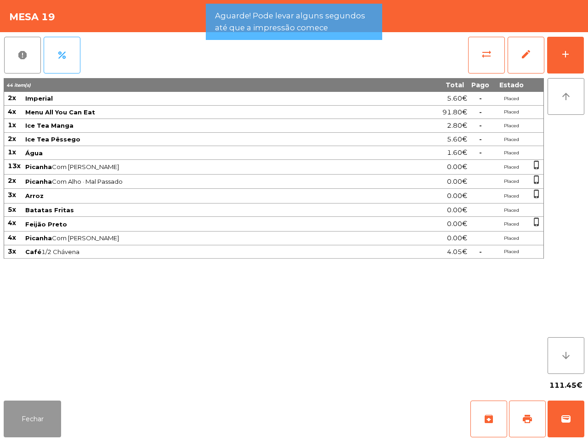
click at [27, 405] on button "Fechar" at bounding box center [32, 418] width 57 height 37
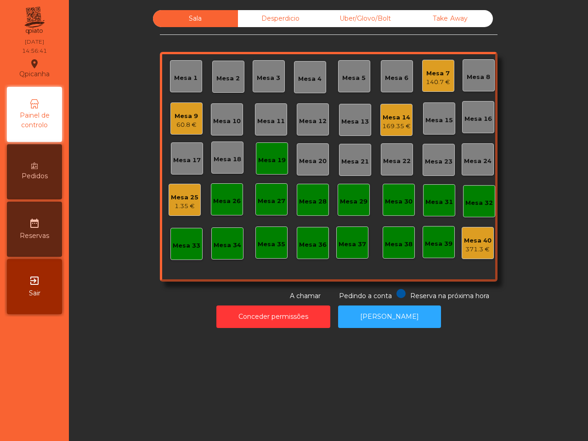
click at [398, 120] on div "Mesa 14" at bounding box center [396, 117] width 28 height 9
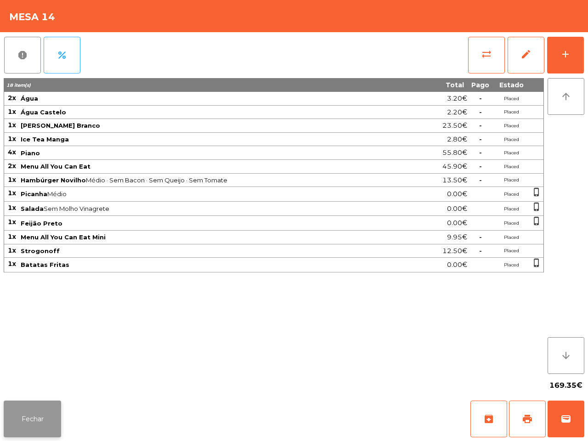
click at [27, 435] on button "Fechar" at bounding box center [32, 418] width 57 height 37
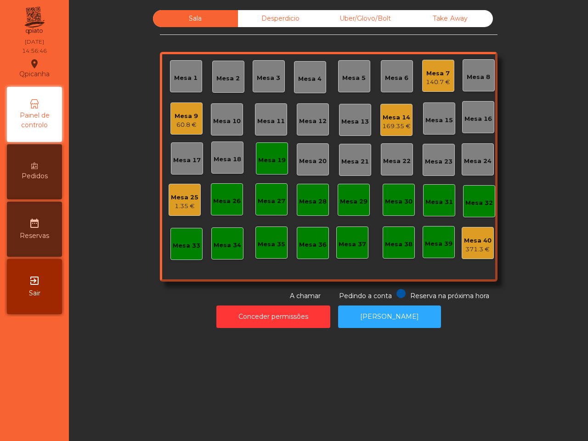
click at [429, 73] on div "Mesa 7" at bounding box center [438, 73] width 24 height 9
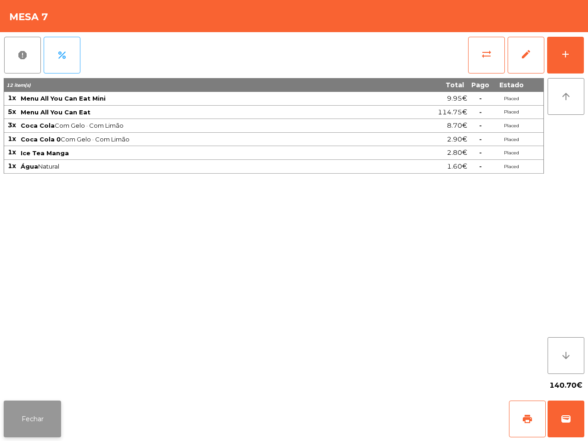
click at [47, 412] on button "Fechar" at bounding box center [32, 418] width 57 height 37
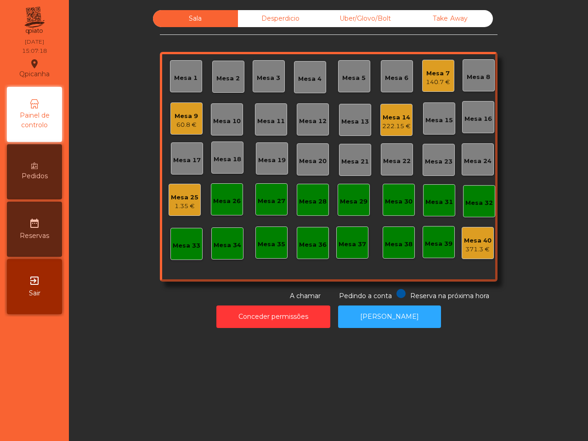
click at [396, 125] on div "222.15 €" at bounding box center [396, 126] width 28 height 9
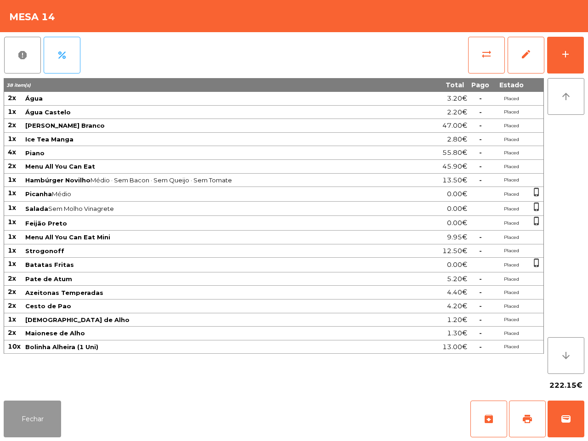
click at [53, 409] on button "Fechar" at bounding box center [32, 418] width 57 height 37
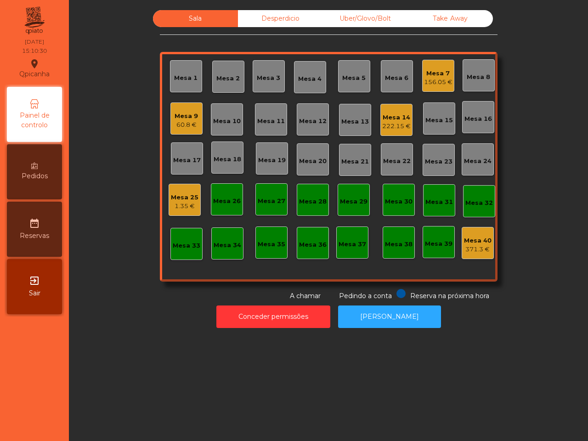
click at [128, 331] on div "Conceder permissões Abrir Gaveta" at bounding box center [328, 317] width 494 height 32
click at [386, 118] on div "Mesa 14" at bounding box center [396, 117] width 28 height 9
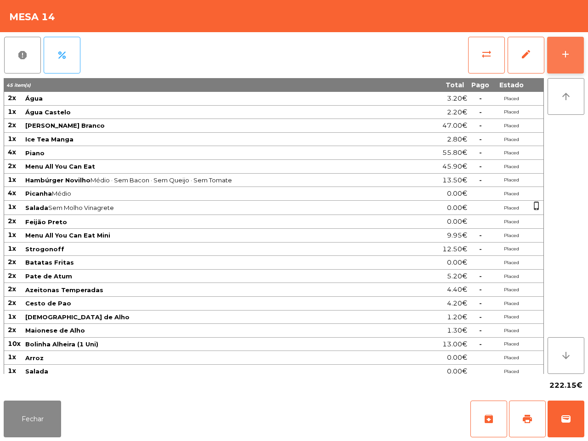
click at [563, 47] on button "add" at bounding box center [565, 55] width 37 height 37
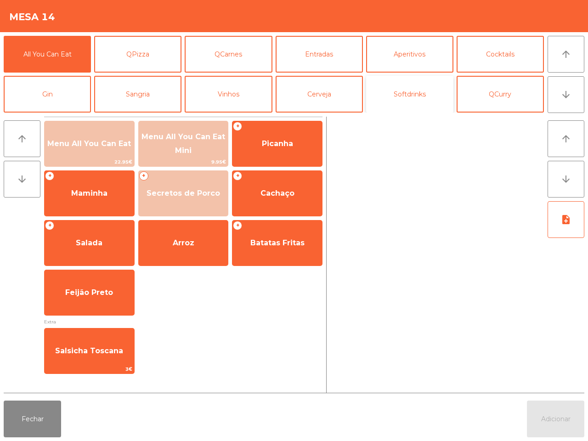
click at [405, 102] on button "Softdrinks" at bounding box center [409, 94] width 87 height 37
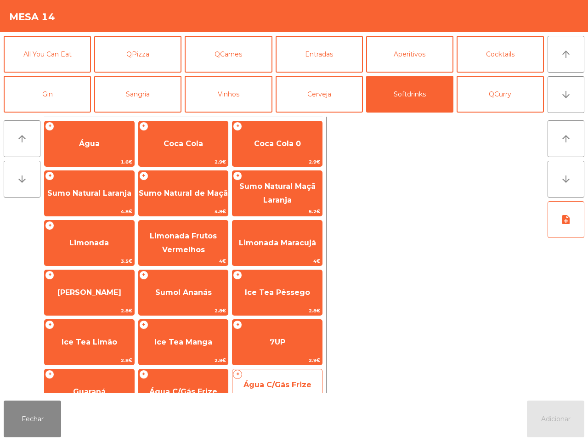
scroll to position [57, 0]
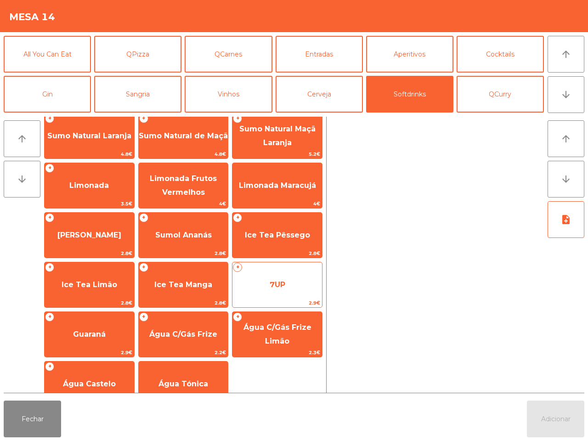
click at [288, 282] on span "7UP" at bounding box center [277, 284] width 90 height 25
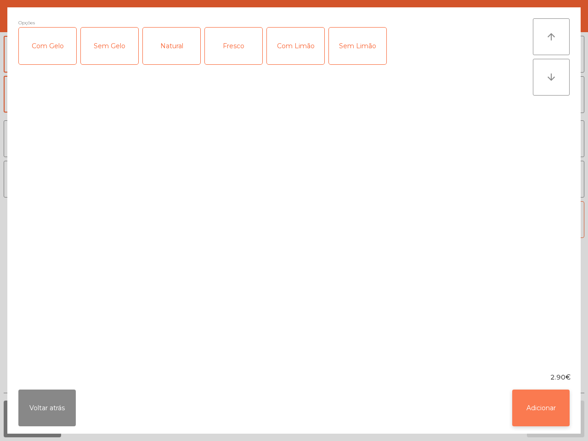
click at [543, 403] on button "Adicionar" at bounding box center [540, 407] width 57 height 37
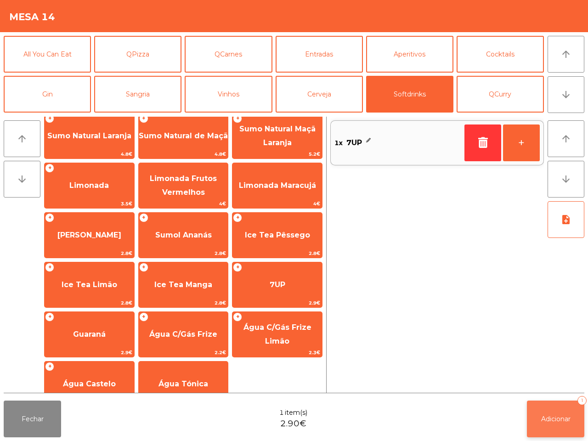
click at [568, 421] on span "Adicionar" at bounding box center [555, 419] width 29 height 8
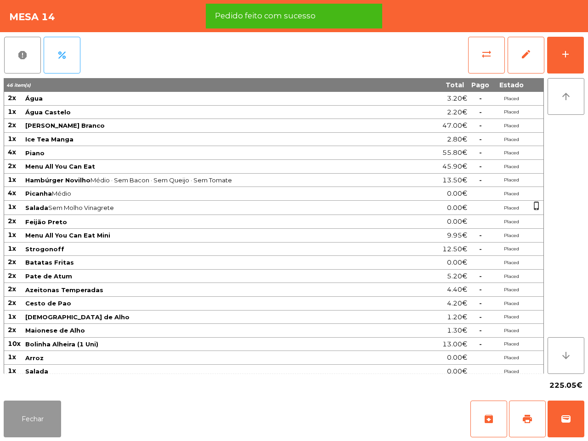
drag, startPoint x: 39, startPoint y: 412, endPoint x: 44, endPoint y: 413, distance: 4.8
click at [41, 414] on button "Fechar" at bounding box center [32, 418] width 57 height 37
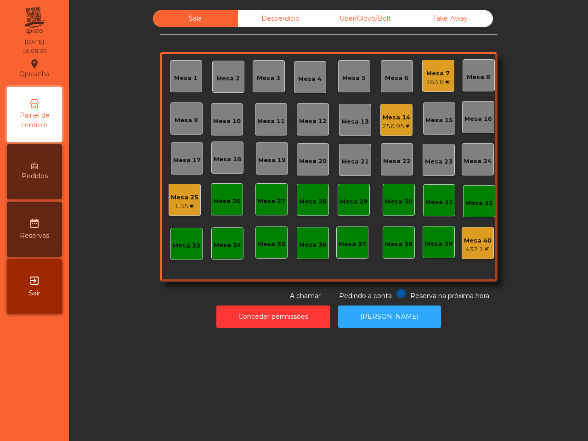
click at [387, 118] on div "Mesa 14" at bounding box center [396, 117] width 28 height 9
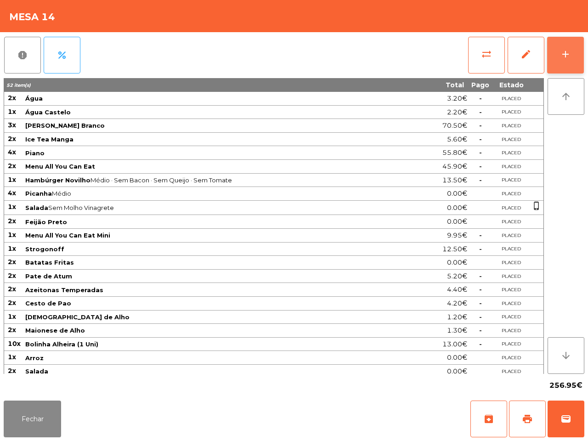
click at [572, 47] on button "add" at bounding box center [565, 55] width 37 height 37
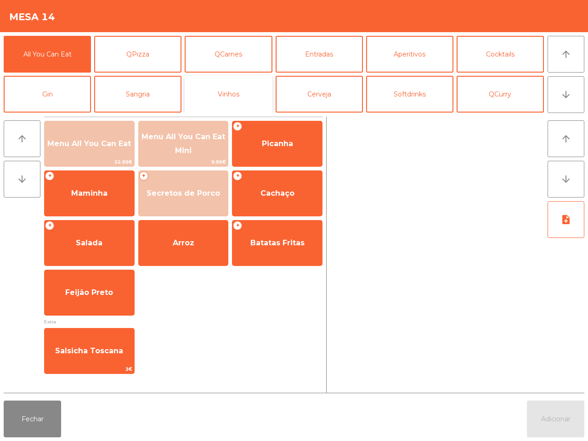
click at [228, 97] on button "Vinhos" at bounding box center [228, 94] width 87 height 37
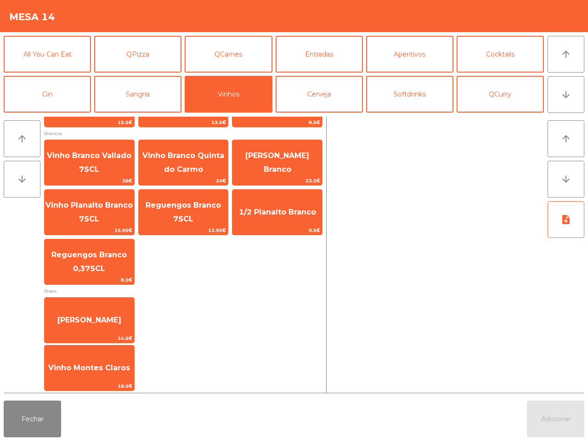
scroll to position [200, 0]
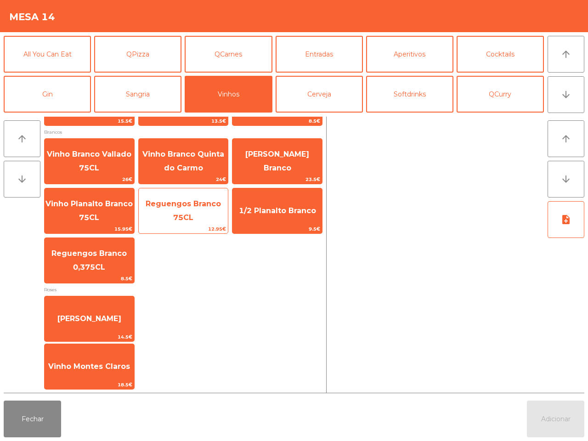
click at [206, 221] on span "Reguengos Branco 75CL" at bounding box center [184, 210] width 90 height 39
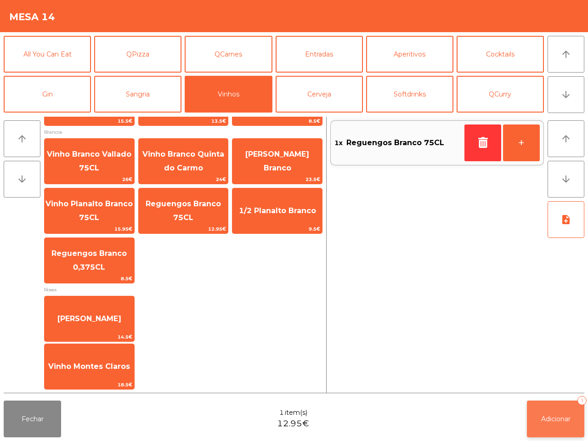
click at [536, 412] on button "Adicionar 1" at bounding box center [555, 418] width 57 height 37
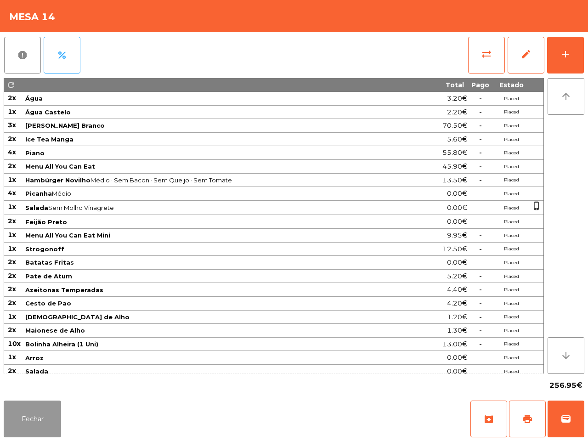
click at [33, 414] on button "Fechar" at bounding box center [32, 418] width 57 height 37
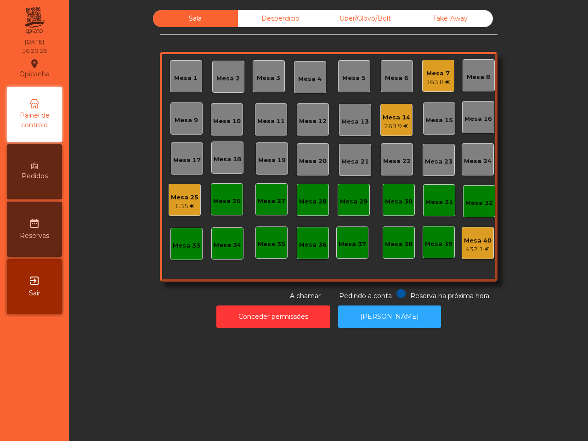
click at [6, 372] on nav "Qpicanha location_on [DATE] 16:20:28 Painel de controlo Pedidos date_range Rese…" at bounding box center [34, 220] width 69 height 441
click at [434, 72] on div "Mesa 7" at bounding box center [438, 73] width 24 height 9
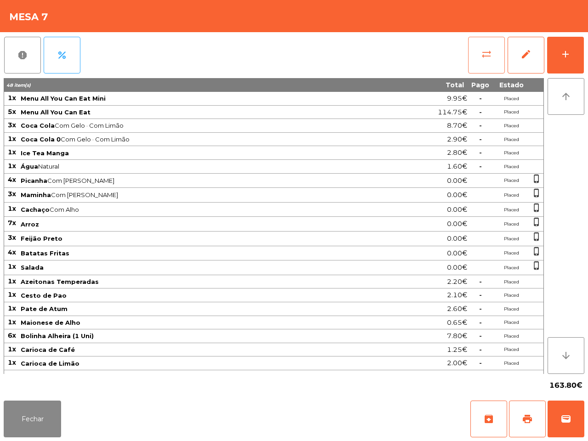
click at [478, 54] on button "sync_alt" at bounding box center [486, 55] width 37 height 37
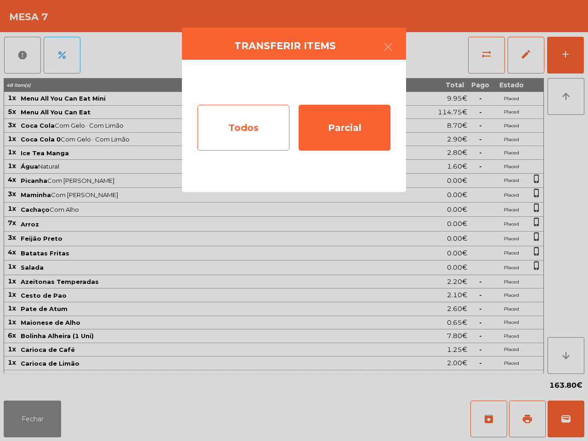
click at [276, 118] on div "Todos" at bounding box center [243, 128] width 92 height 46
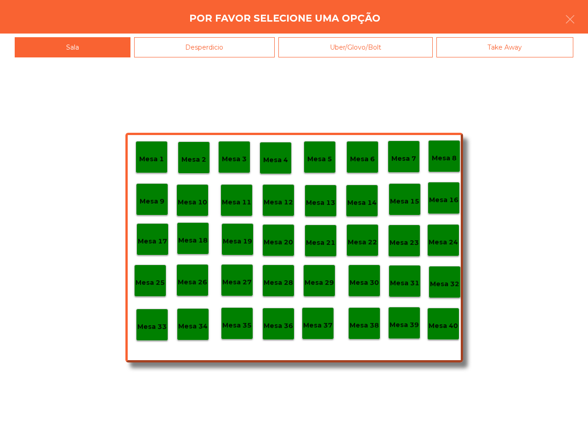
click at [452, 326] on p "Mesa 40" at bounding box center [442, 325] width 29 height 11
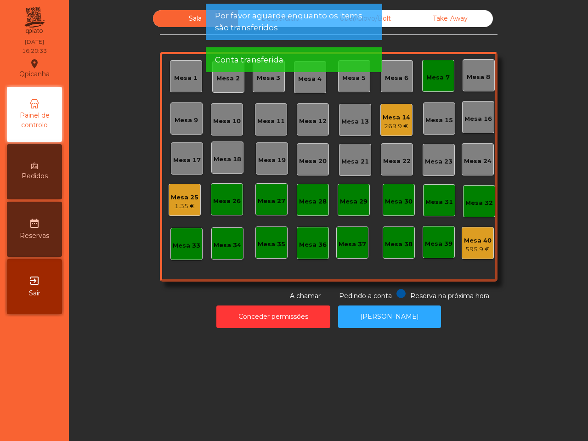
click at [437, 84] on div "Mesa 7" at bounding box center [438, 76] width 32 height 32
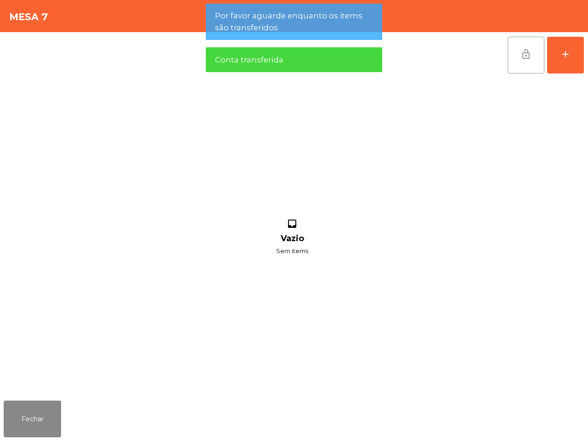
click at [517, 56] on button "lock_open" at bounding box center [525, 55] width 37 height 37
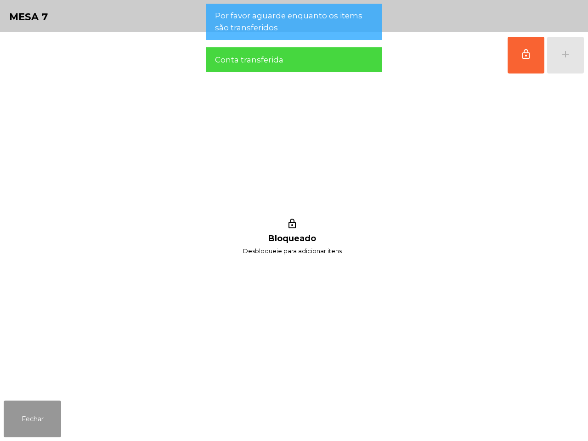
click at [44, 419] on button "Fechar" at bounding box center [32, 418] width 57 height 37
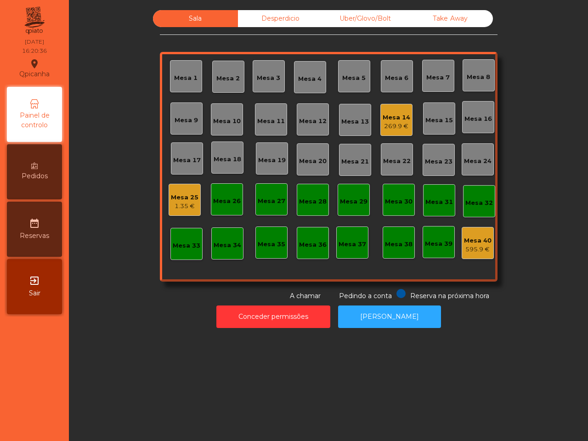
click at [396, 120] on div "Mesa 14" at bounding box center [396, 117] width 28 height 9
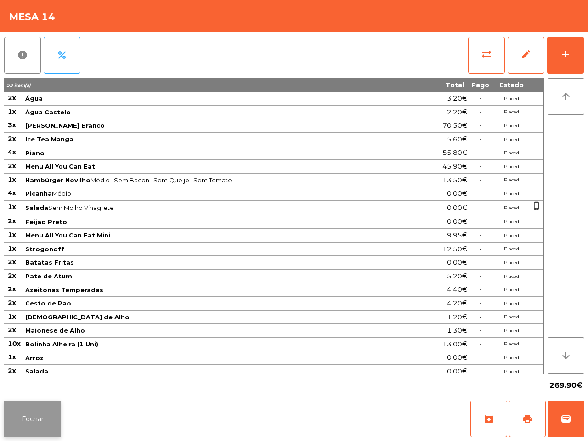
click at [21, 428] on button "Fechar" at bounding box center [32, 418] width 57 height 37
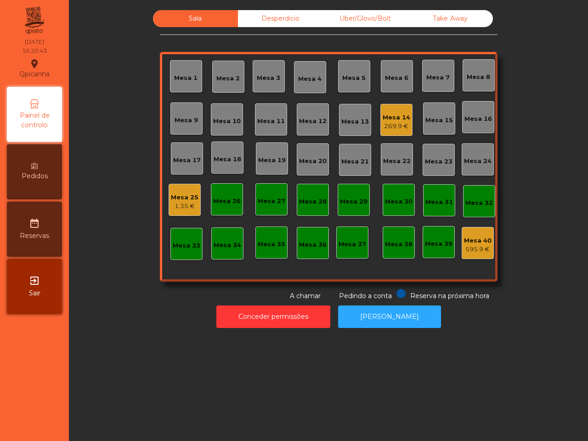
click at [185, 196] on div "Mesa 25" at bounding box center [185, 197] width 28 height 9
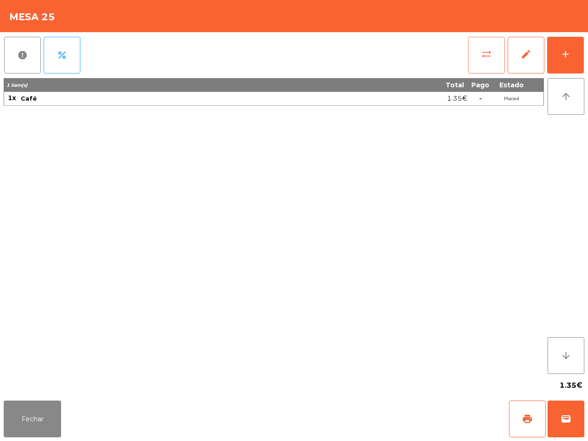
click at [485, 61] on button "sync_alt" at bounding box center [486, 55] width 37 height 37
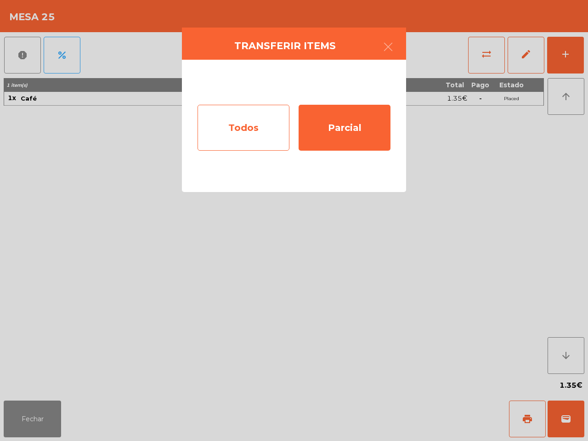
click at [261, 138] on div "Todos" at bounding box center [243, 128] width 92 height 46
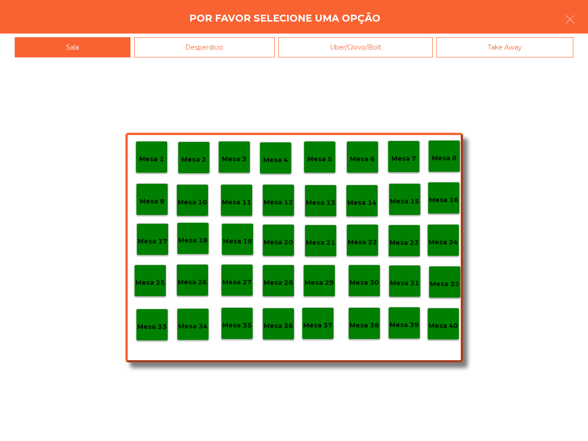
click at [354, 202] on p "Mesa 14" at bounding box center [361, 202] width 29 height 11
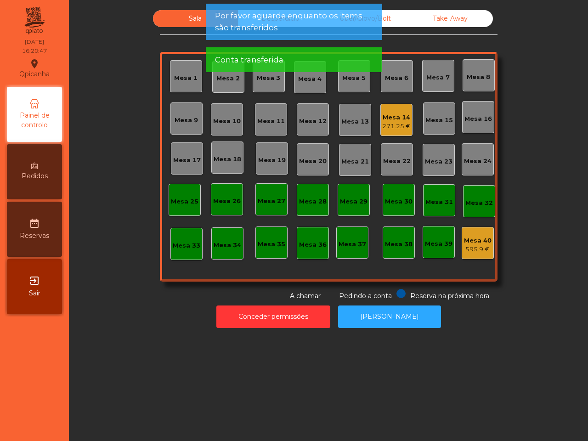
click at [395, 127] on div "271.25 €" at bounding box center [396, 126] width 28 height 9
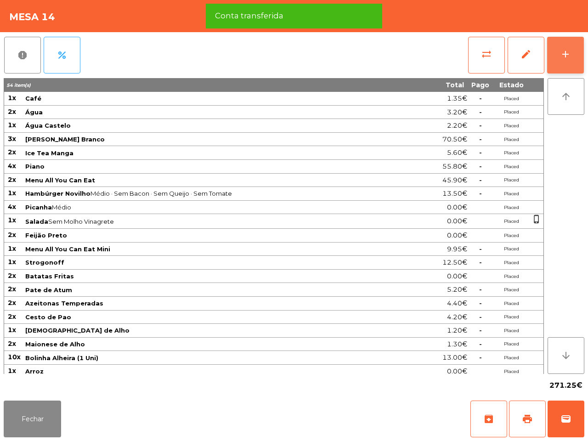
click at [563, 54] on div "add" at bounding box center [565, 54] width 11 height 11
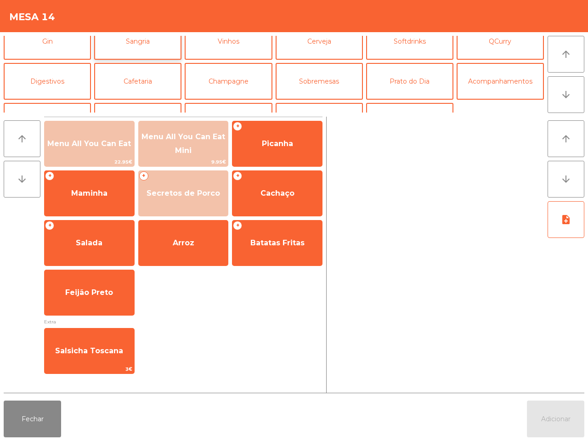
scroll to position [79, 0]
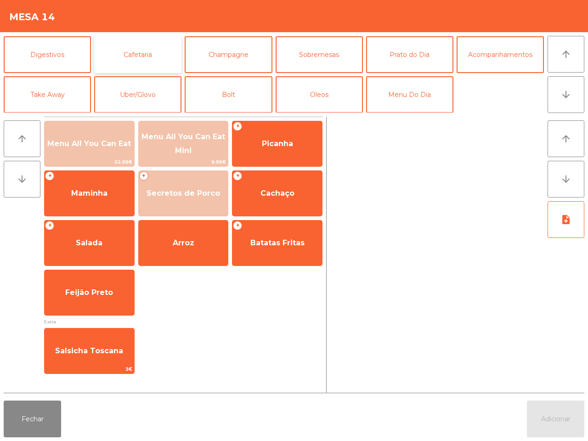
click at [139, 57] on button "Cafetaria" at bounding box center [137, 54] width 87 height 37
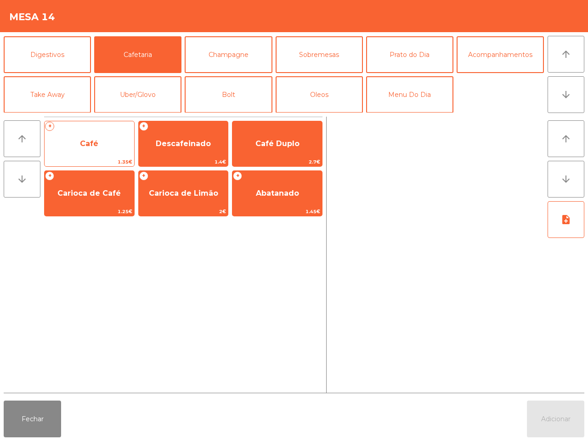
click at [83, 135] on span "Café" at bounding box center [90, 143] width 90 height 25
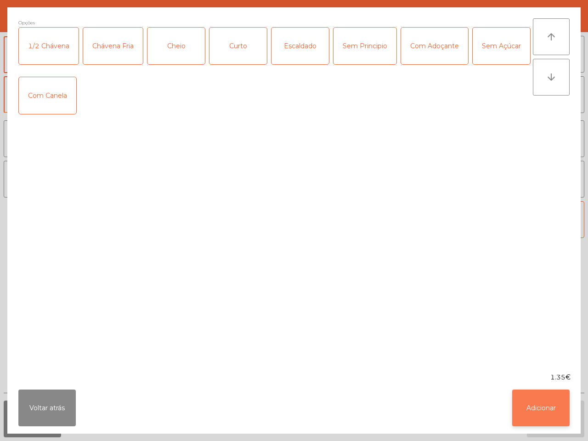
click at [514, 389] on button "Adicionar" at bounding box center [540, 407] width 57 height 37
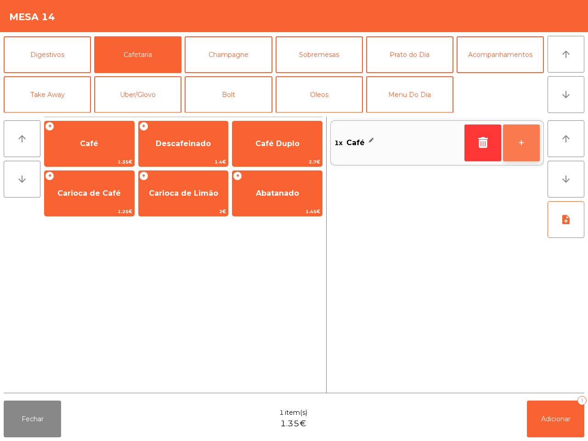
click at [520, 134] on button "+" at bounding box center [521, 142] width 37 height 37
click at [523, 134] on button "+" at bounding box center [521, 142] width 37 height 37
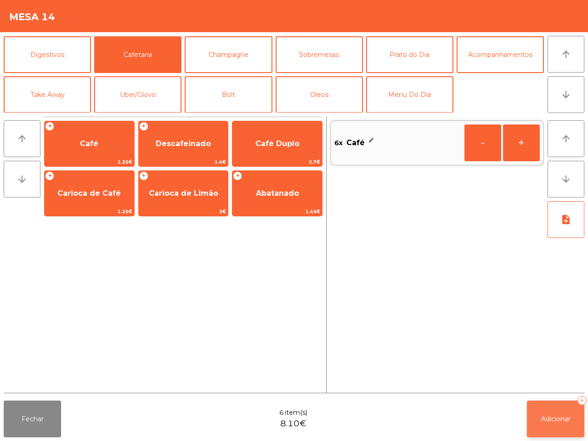
click at [569, 430] on button "Adicionar 6" at bounding box center [555, 418] width 57 height 37
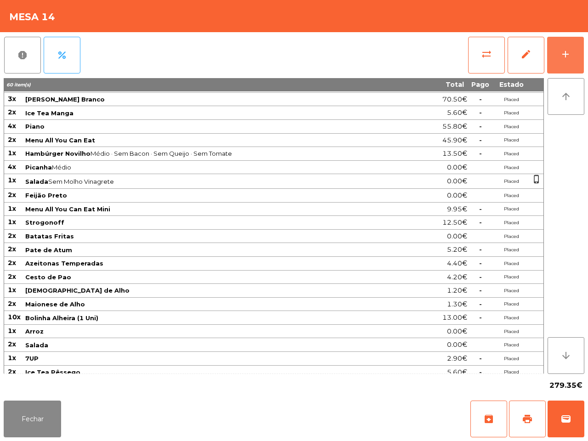
scroll to position [77, 0]
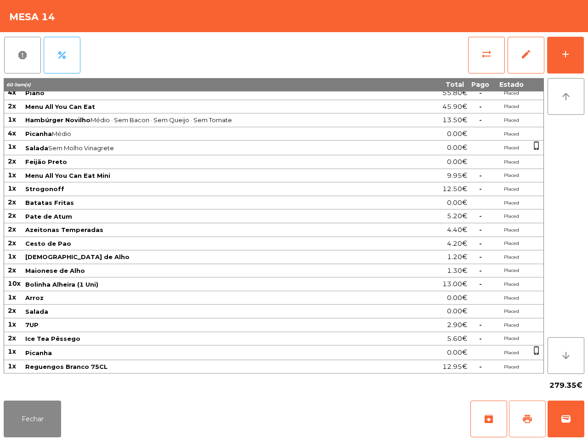
click at [522, 416] on span "print" at bounding box center [526, 418] width 11 height 11
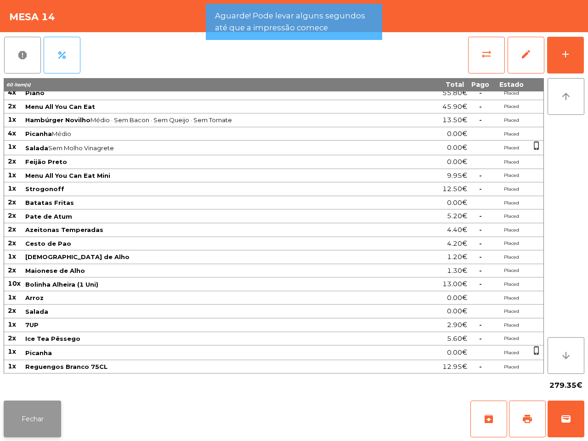
click at [51, 412] on button "Fechar" at bounding box center [32, 418] width 57 height 37
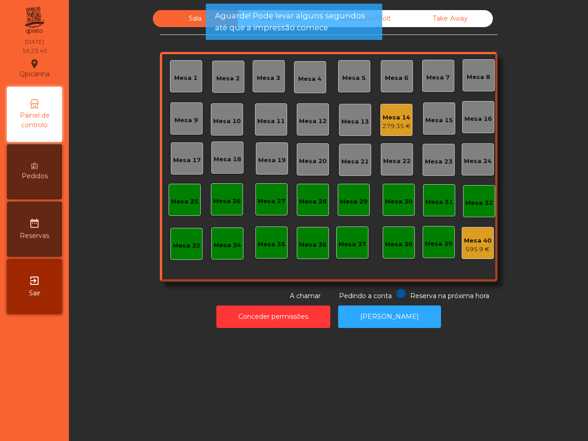
click at [384, 122] on div "279.35 €" at bounding box center [396, 126] width 28 height 9
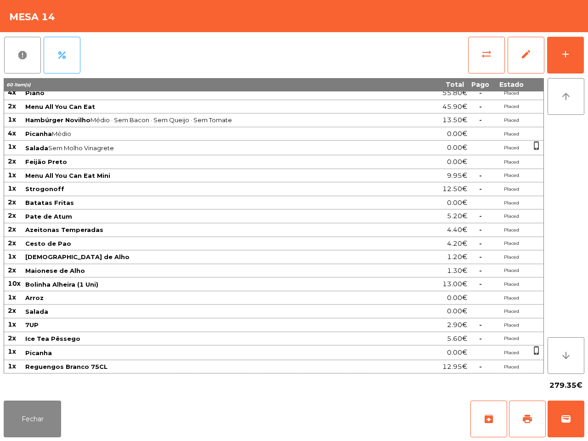
scroll to position [0, 0]
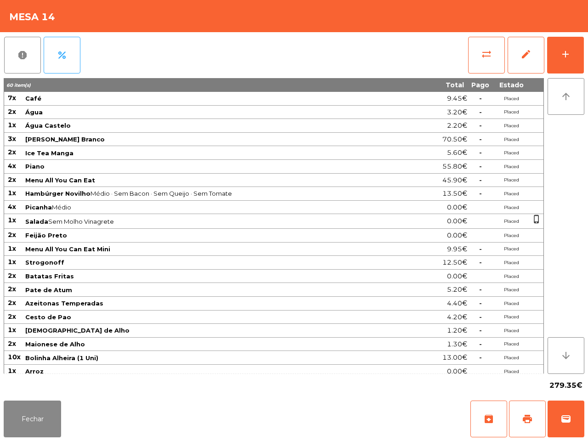
click at [148, 237] on span "Feijão Preto" at bounding box center [221, 234] width 392 height 7
click at [559, 411] on button "wallet" at bounding box center [565, 418] width 37 height 37
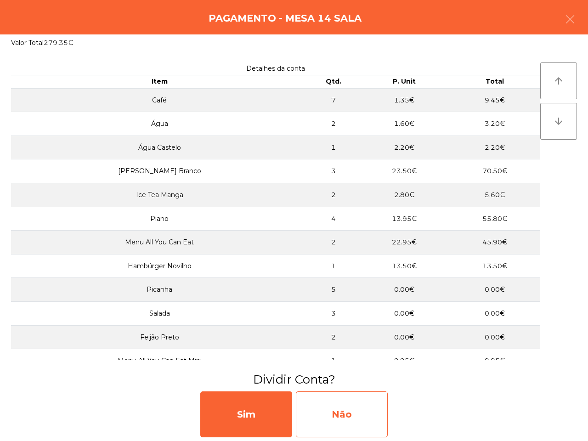
click at [365, 402] on div "Não" at bounding box center [342, 414] width 92 height 46
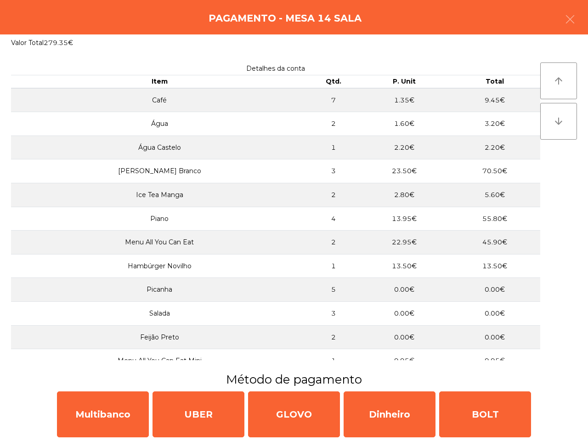
click at [145, 389] on div "Método de pagamento Multibanco UBER GLOVO Dinheiro BOLT" at bounding box center [294, 406] width 588 height 70
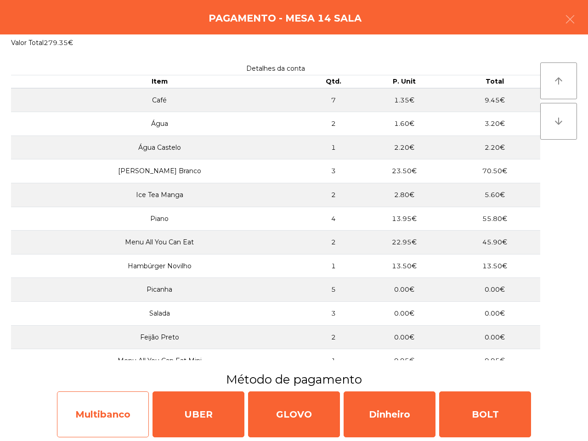
click at [134, 403] on div "Multibanco" at bounding box center [103, 414] width 92 height 46
select select "**"
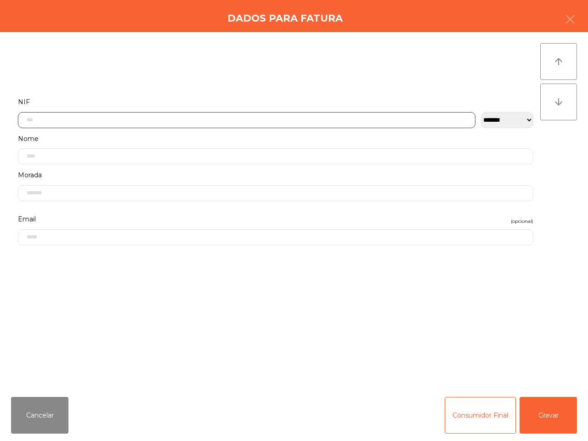
click at [170, 122] on input "text" at bounding box center [246, 120] width 457 height 16
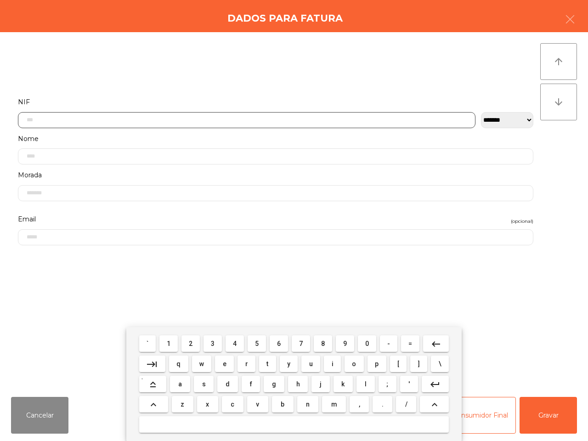
click at [257, 345] on span "5" at bounding box center [257, 343] width 4 height 7
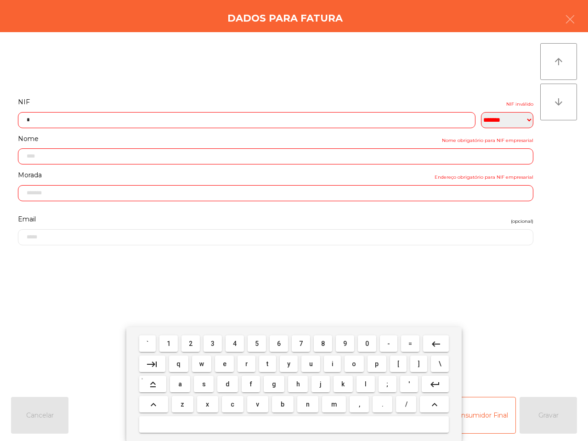
scroll to position [51, 0]
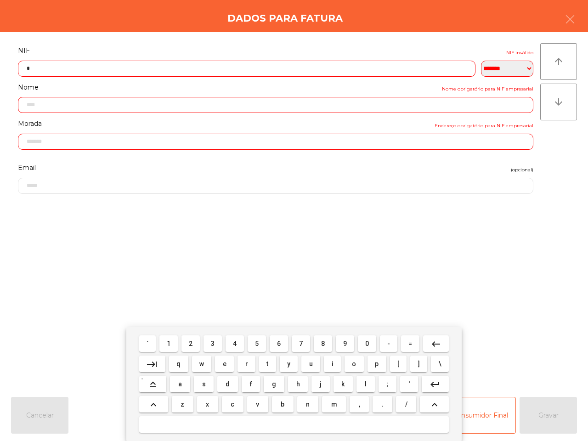
drag, startPoint x: 366, startPoint y: 342, endPoint x: 357, endPoint y: 341, distance: 9.7
click at [366, 343] on span "0" at bounding box center [367, 343] width 4 height 7
click at [292, 342] on mat-keyboard-key "7" at bounding box center [301, 343] width 22 height 20
click at [297, 345] on button "7" at bounding box center [300, 343] width 18 height 17
click at [297, 343] on button "7" at bounding box center [300, 343] width 18 height 17
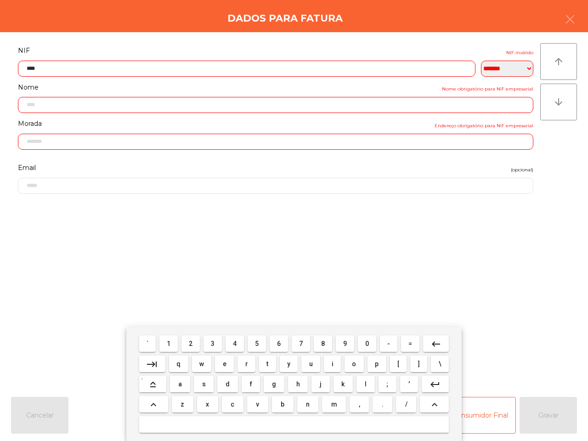
click at [282, 342] on button "6" at bounding box center [278, 343] width 18 height 17
click at [321, 342] on span "8" at bounding box center [323, 343] width 4 height 7
click at [256, 343] on span "5" at bounding box center [257, 343] width 4 height 7
click at [170, 342] on span "1" at bounding box center [169, 343] width 4 height 7
drag, startPoint x: 259, startPoint y: 342, endPoint x: 549, endPoint y: 415, distance: 298.7
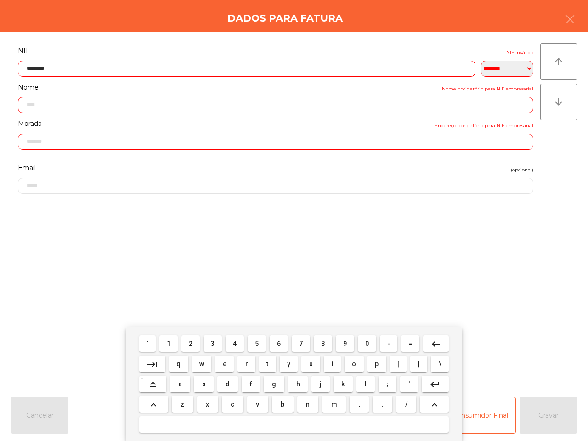
click at [260, 342] on button "5" at bounding box center [256, 343] width 18 height 17
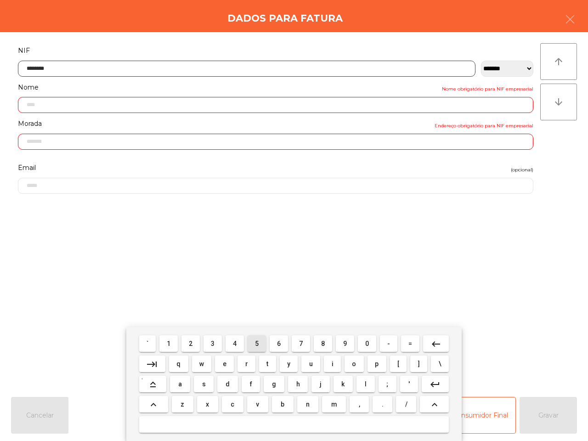
type input "*********"
type input "**********"
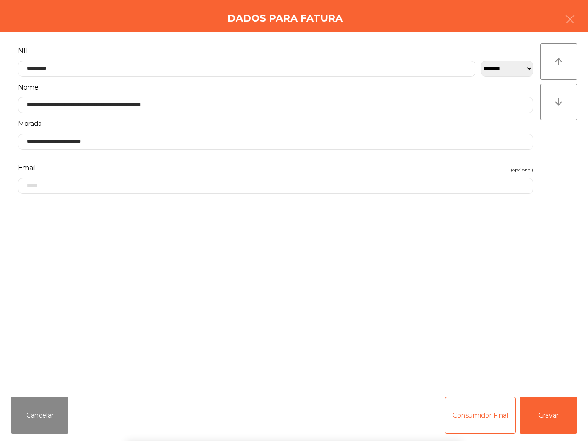
click at [555, 415] on div "` 1 2 3 4 5 6 7 8 9 0 - = keyboard_backspace keyboard_tab q w e r t y u i o p […" at bounding box center [294, 384] width 588 height 114
click at [547, 418] on button "Gravar" at bounding box center [547, 415] width 57 height 37
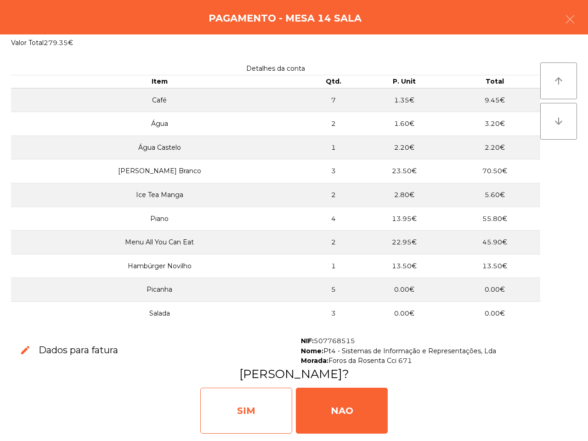
click at [246, 407] on div "SIM" at bounding box center [246, 410] width 92 height 46
